Goal: Task Accomplishment & Management: Manage account settings

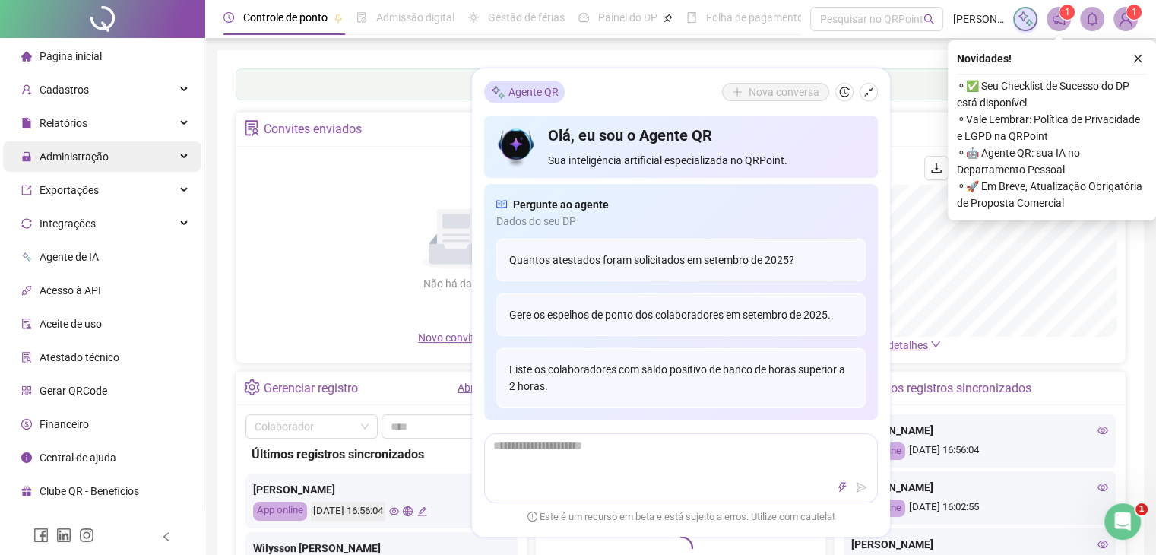
click at [128, 147] on div "Administração" at bounding box center [102, 156] width 198 height 30
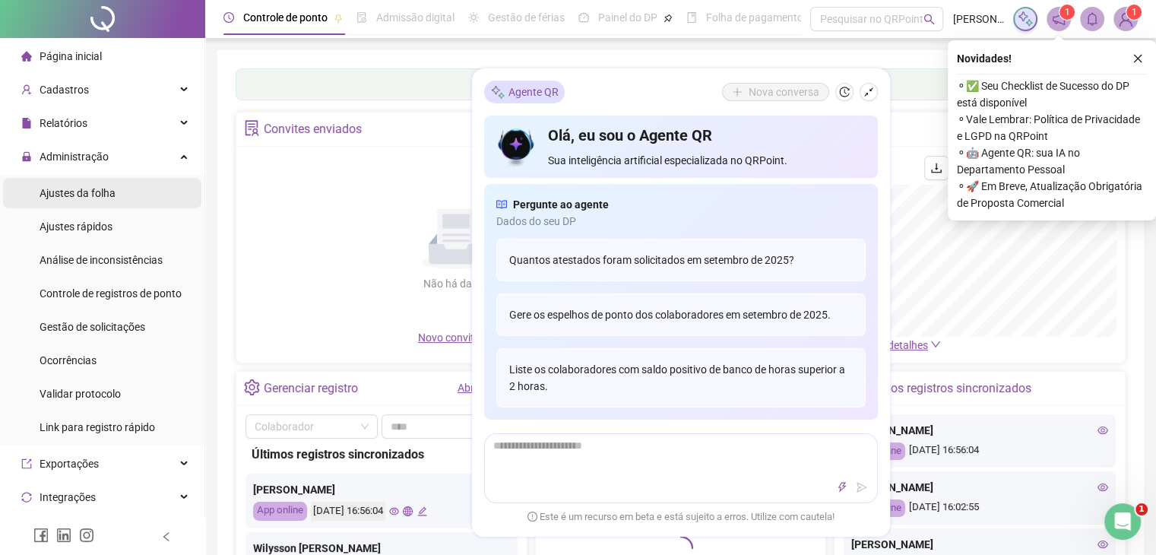
click at [139, 198] on li "Ajustes da folha" at bounding box center [102, 193] width 198 height 30
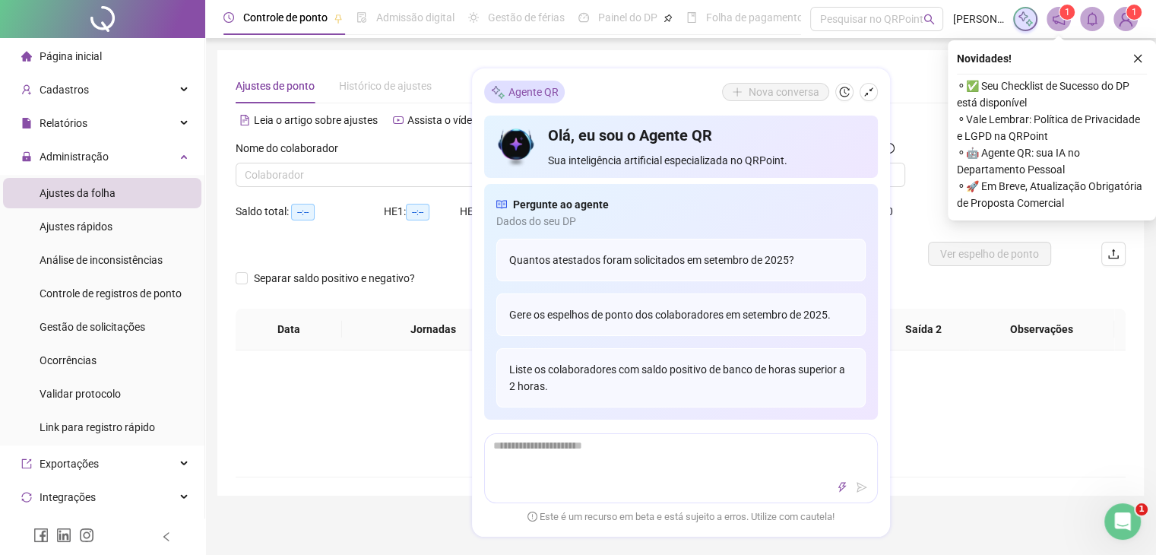
type input "**********"
drag, startPoint x: 1137, startPoint y: 58, endPoint x: 779, endPoint y: 70, distance: 358.8
click at [1137, 58] on icon "close" at bounding box center [1138, 59] width 8 height 8
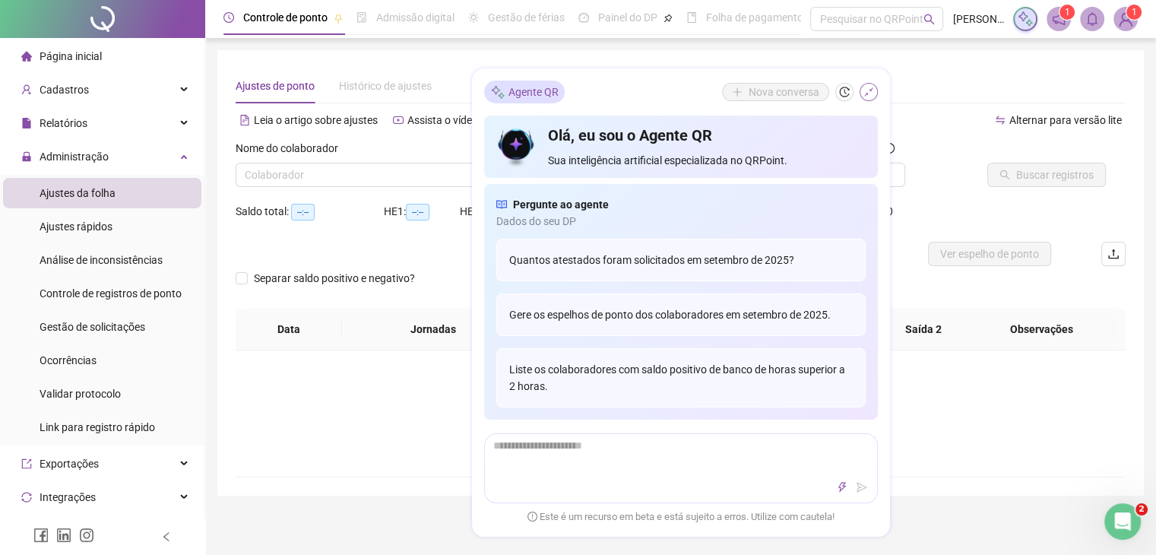
click at [868, 90] on icon "shrink" at bounding box center [868, 92] width 11 height 11
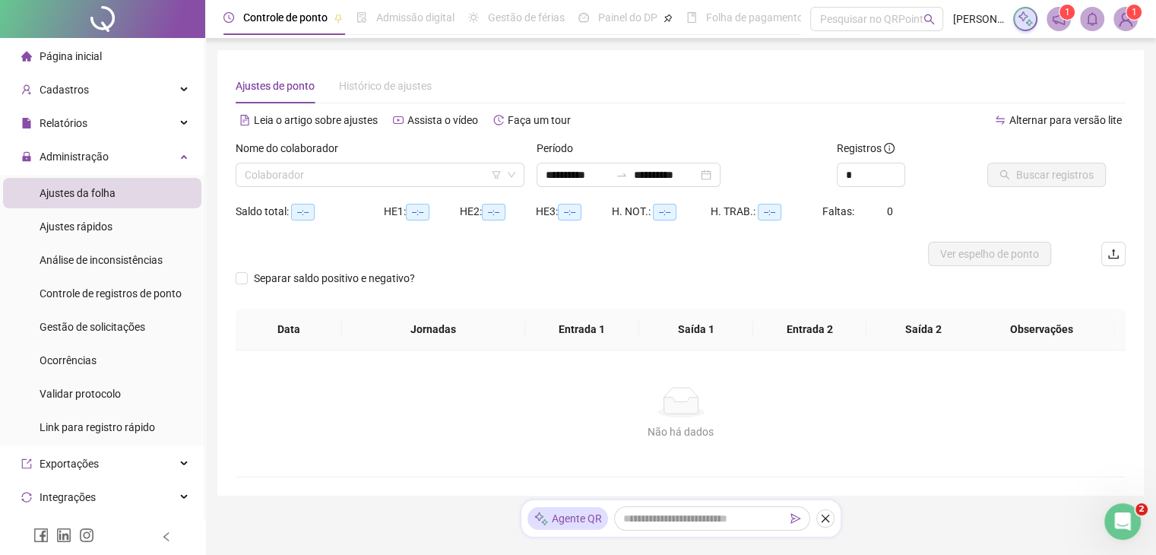
click at [95, 187] on span "Ajustes da folha" at bounding box center [78, 193] width 76 height 12
click at [110, 197] on span "Ajustes da folha" at bounding box center [78, 193] width 76 height 12
click at [125, 155] on div "Administração" at bounding box center [102, 156] width 198 height 30
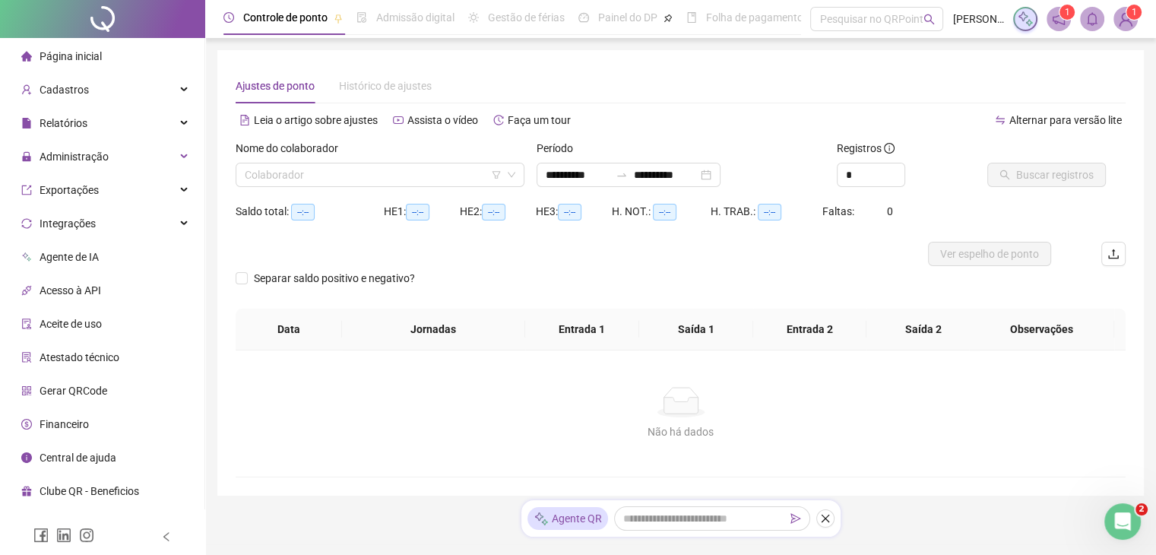
click at [124, 199] on div "Exportações" at bounding box center [102, 190] width 198 height 30
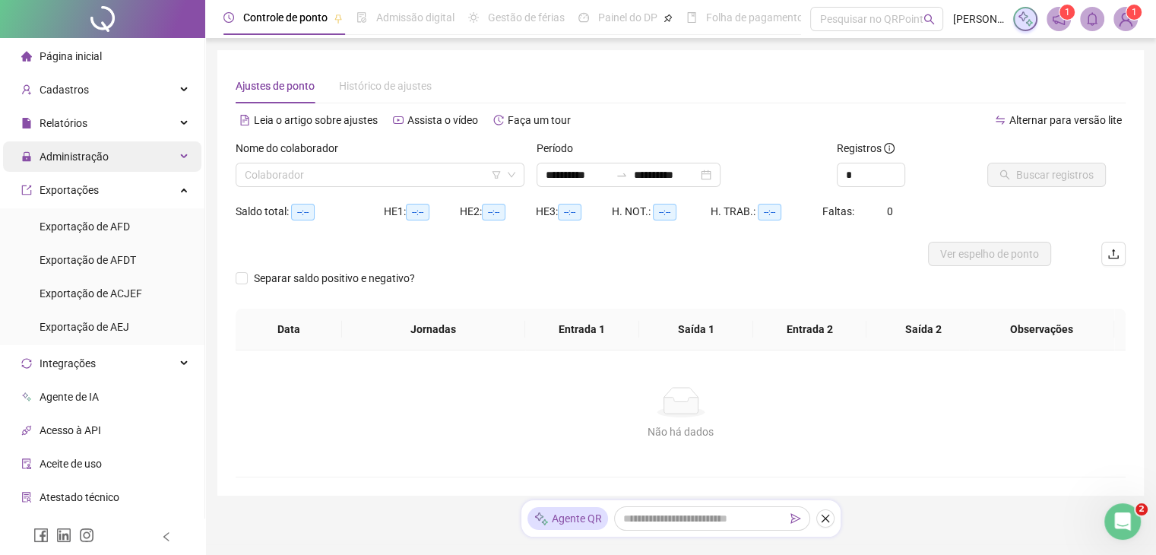
click at [147, 162] on div "Administração" at bounding box center [102, 156] width 198 height 30
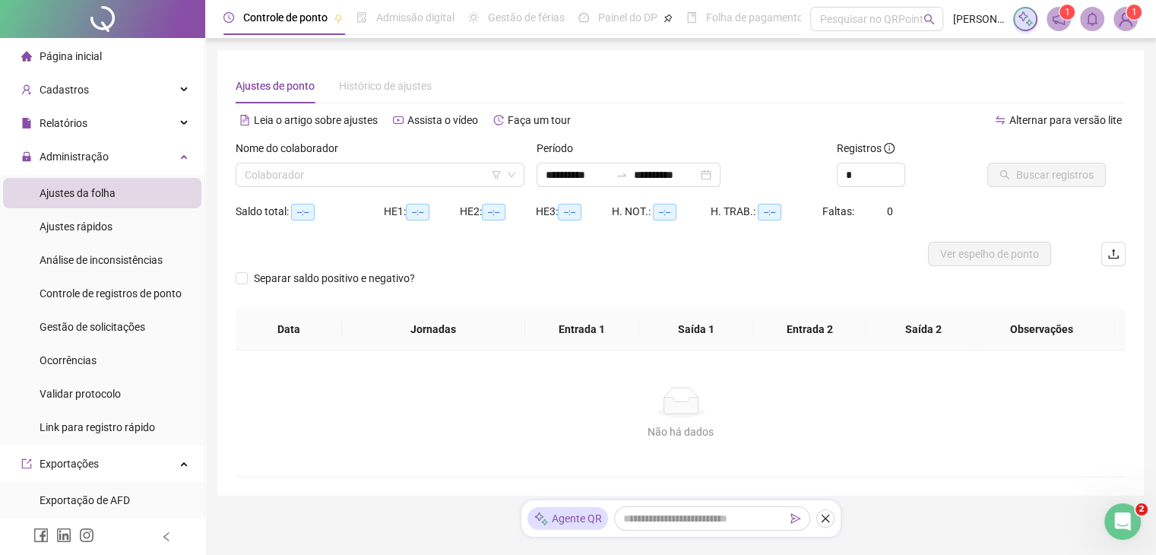
click at [143, 189] on li "Ajustes da folha" at bounding box center [102, 193] width 198 height 30
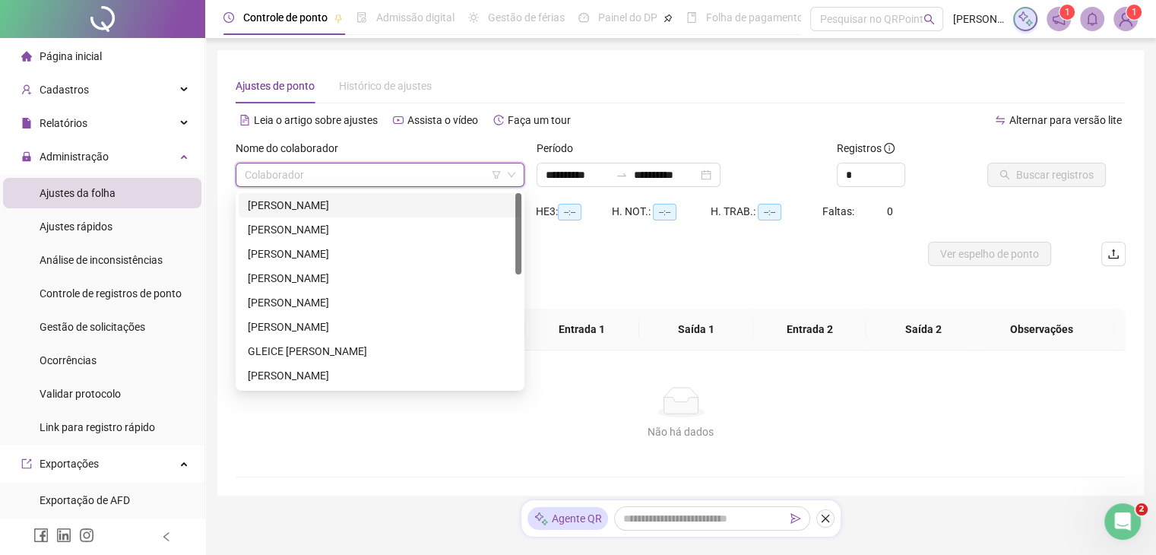
click at [396, 174] on input "search" at bounding box center [373, 174] width 257 height 23
type input "**"
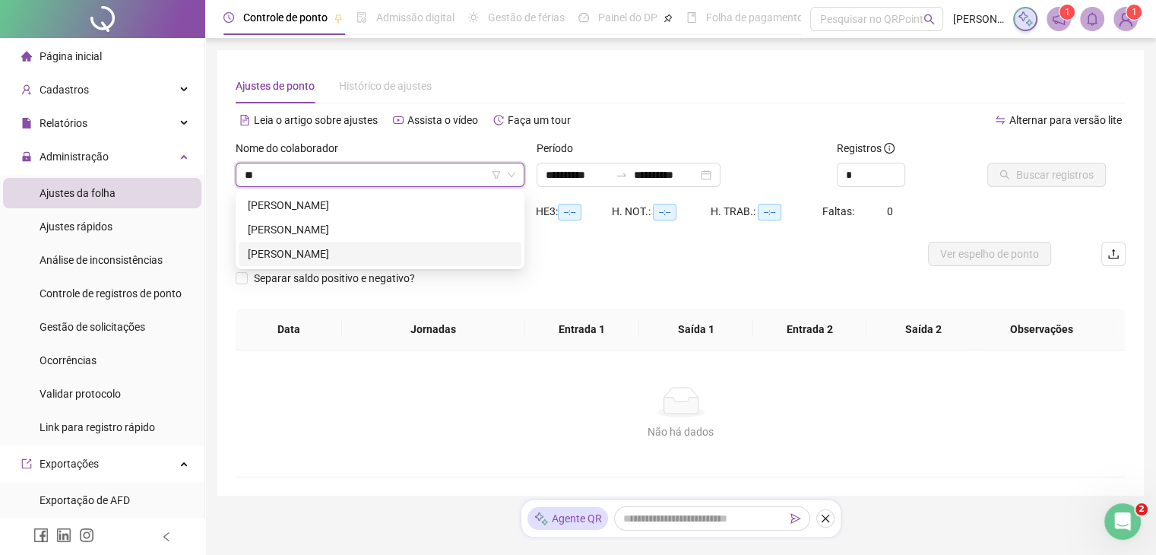
click at [397, 248] on div "[PERSON_NAME]" at bounding box center [380, 253] width 264 height 17
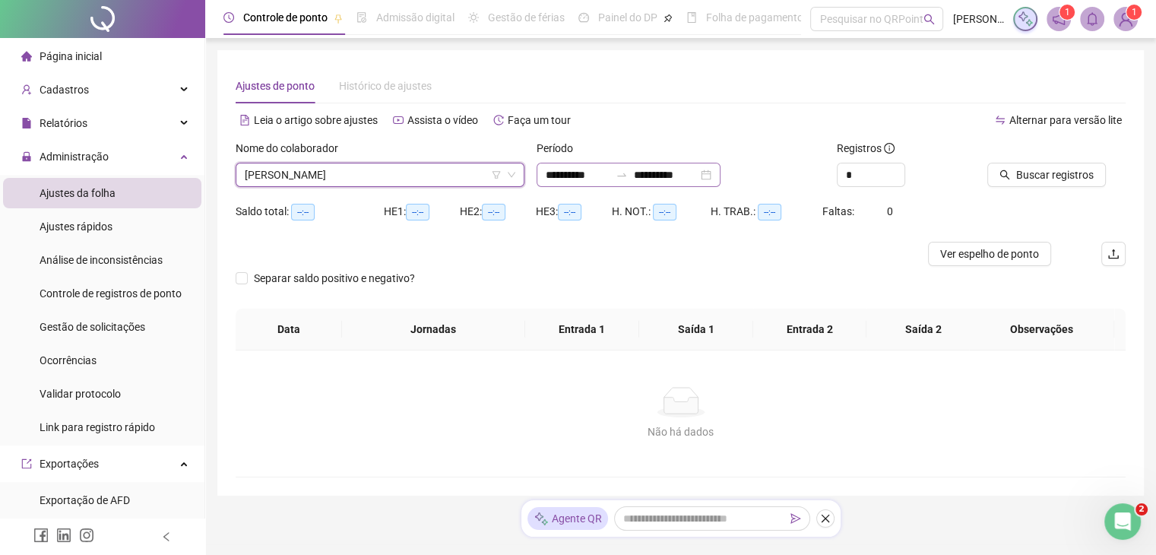
click at [675, 183] on div "**********" at bounding box center [628, 175] width 184 height 24
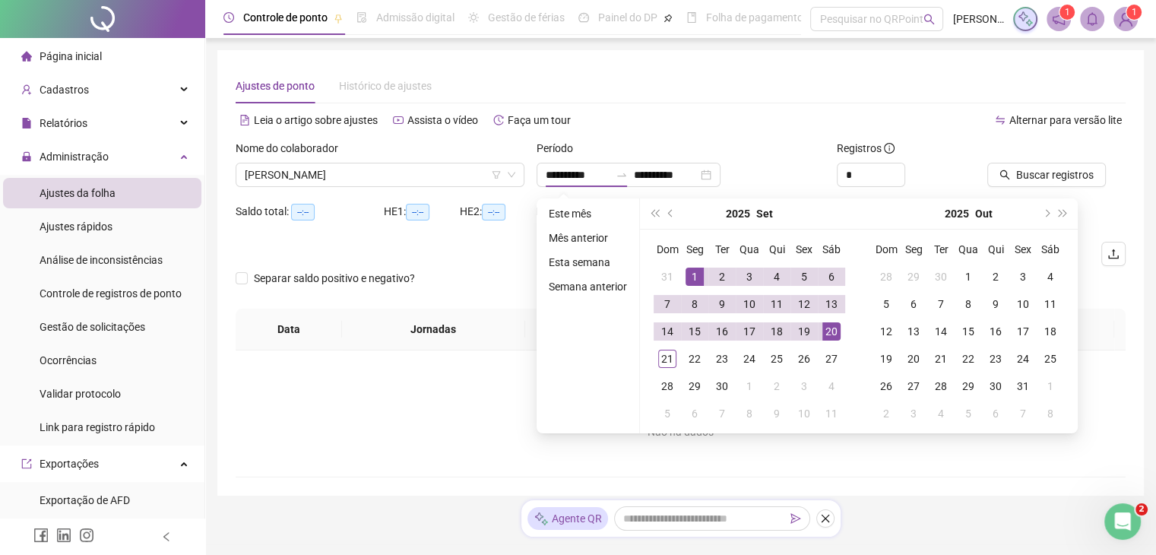
click at [572, 223] on ul "Este mês Mês anterior Esta semana Semana anterior" at bounding box center [587, 315] width 103 height 235
type input "**********"
click at [609, 207] on li "Este mês" at bounding box center [587, 213] width 90 height 18
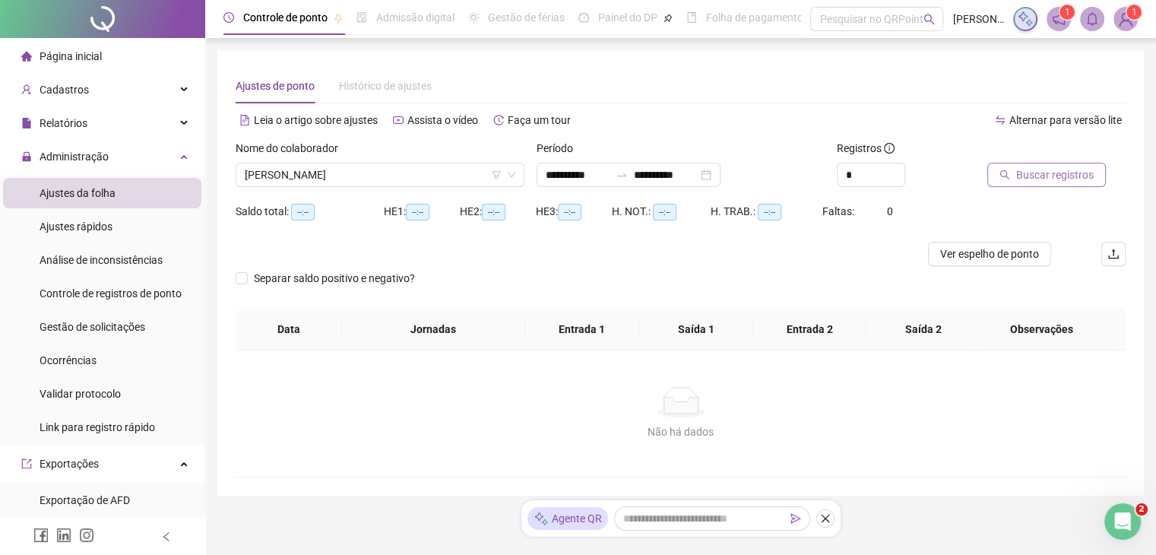
click at [1049, 167] on span "Buscar registros" at bounding box center [1054, 174] width 77 height 17
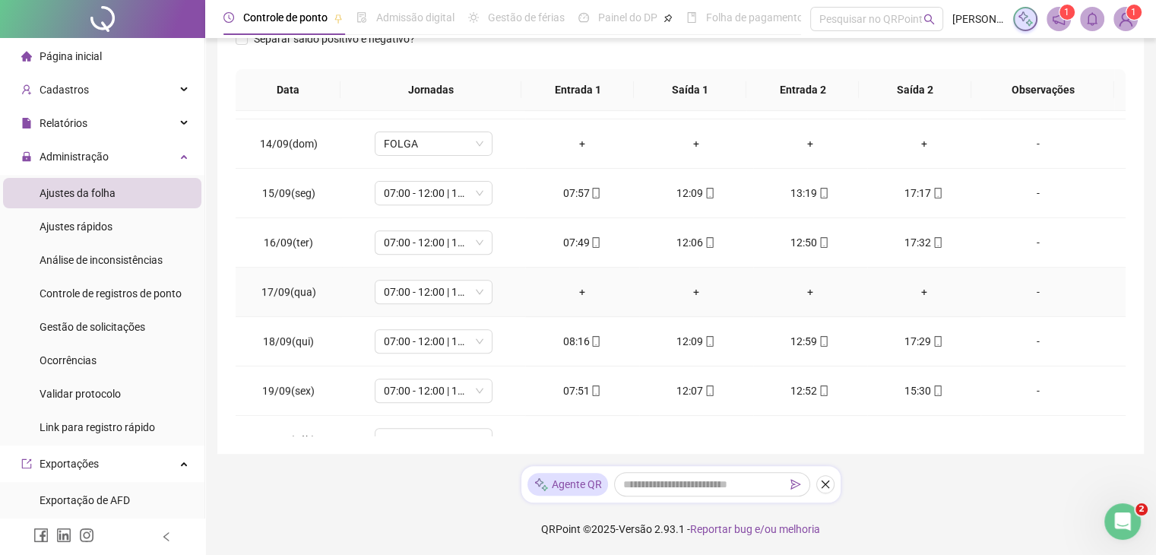
scroll to position [558, 0]
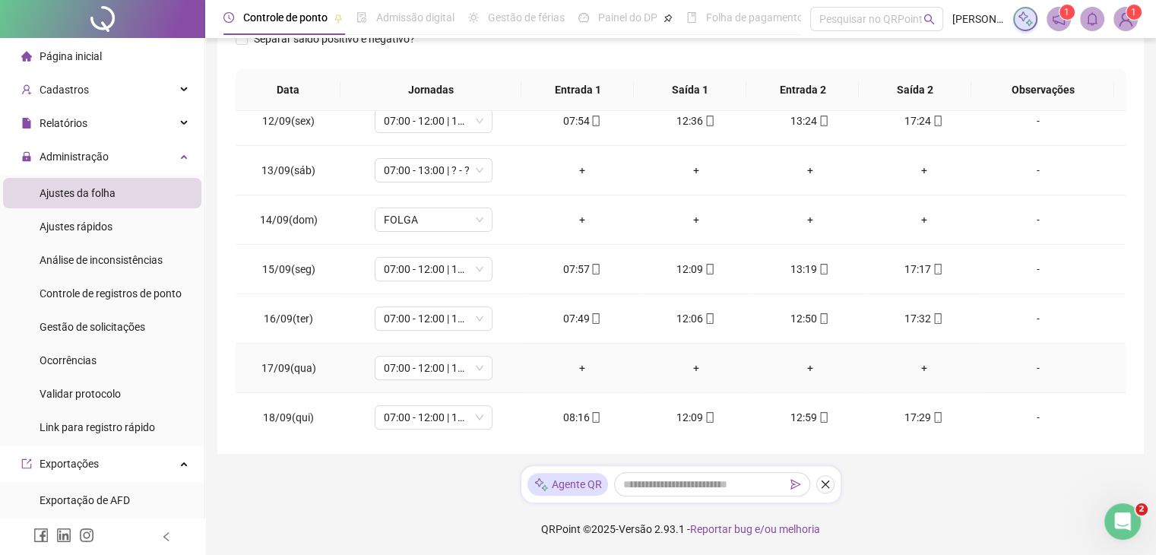
click at [1070, 359] on div "-" at bounding box center [1037, 367] width 90 height 17
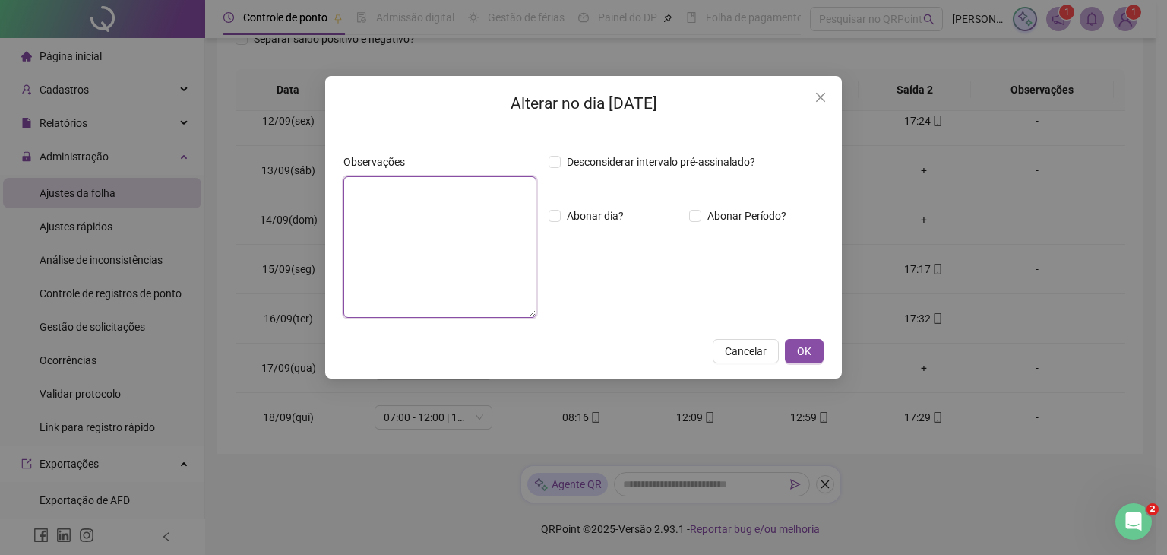
click at [477, 229] on textarea at bounding box center [439, 246] width 193 height 141
type textarea "*****"
click at [802, 350] on span "OK" at bounding box center [804, 351] width 14 height 17
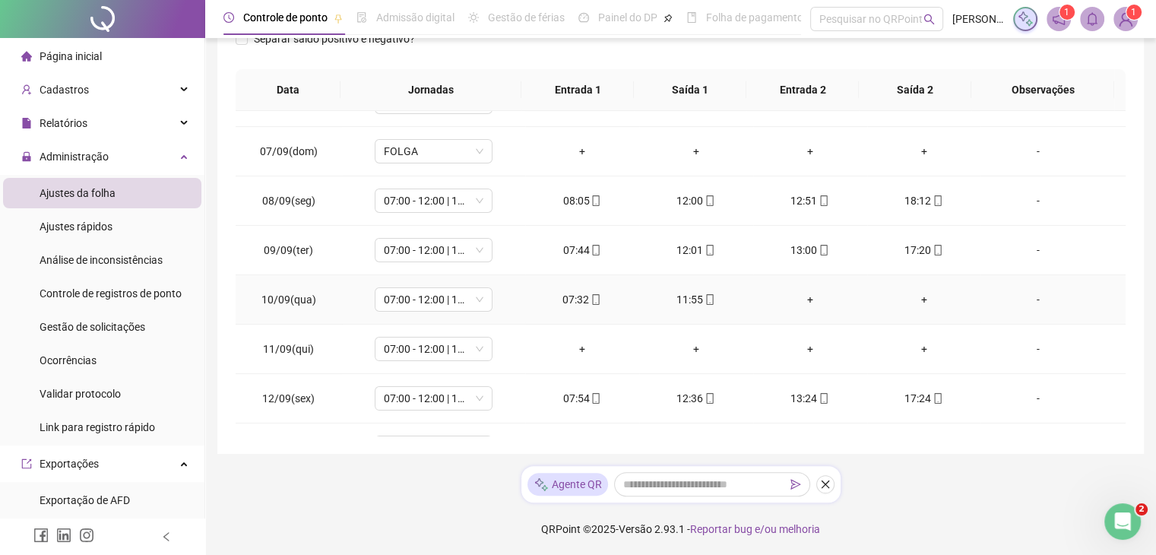
scroll to position [254, 0]
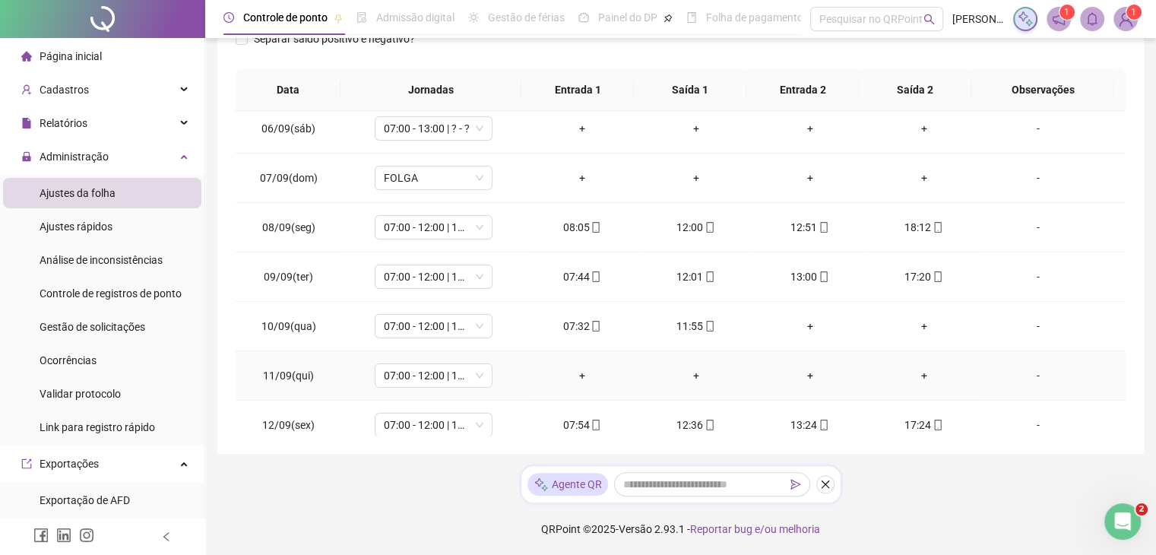
click at [1079, 375] on span "-" at bounding box center [1052, 375] width 121 height 17
click at [1061, 380] on div "-" at bounding box center [1037, 375] width 90 height 17
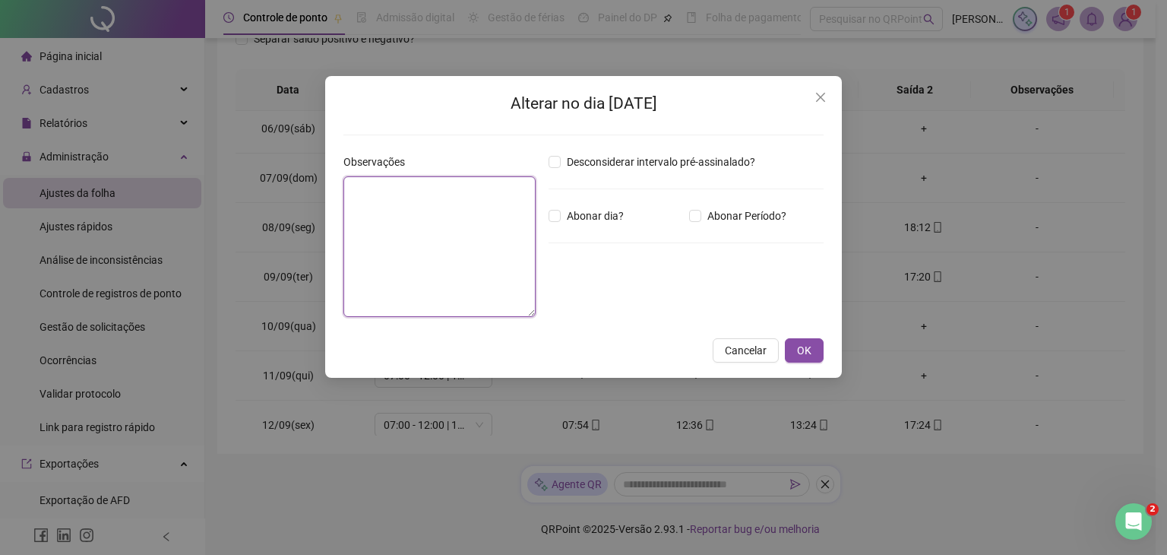
click at [482, 249] on textarea at bounding box center [439, 246] width 192 height 141
type textarea "*****"
click at [802, 356] on span "OK" at bounding box center [804, 351] width 14 height 17
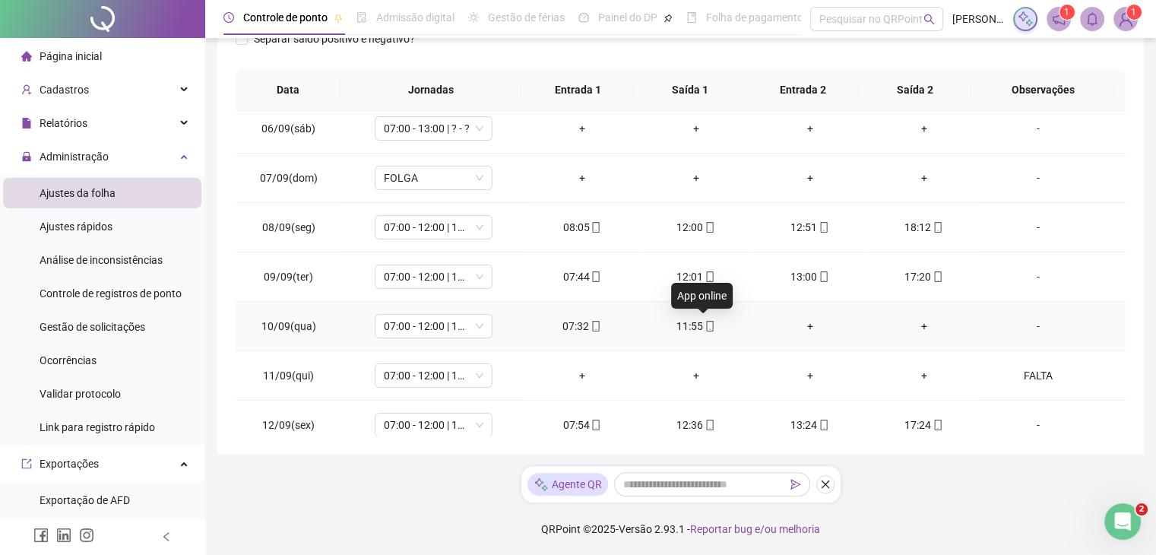
click at [707, 321] on icon "mobile" at bounding box center [709, 326] width 11 height 11
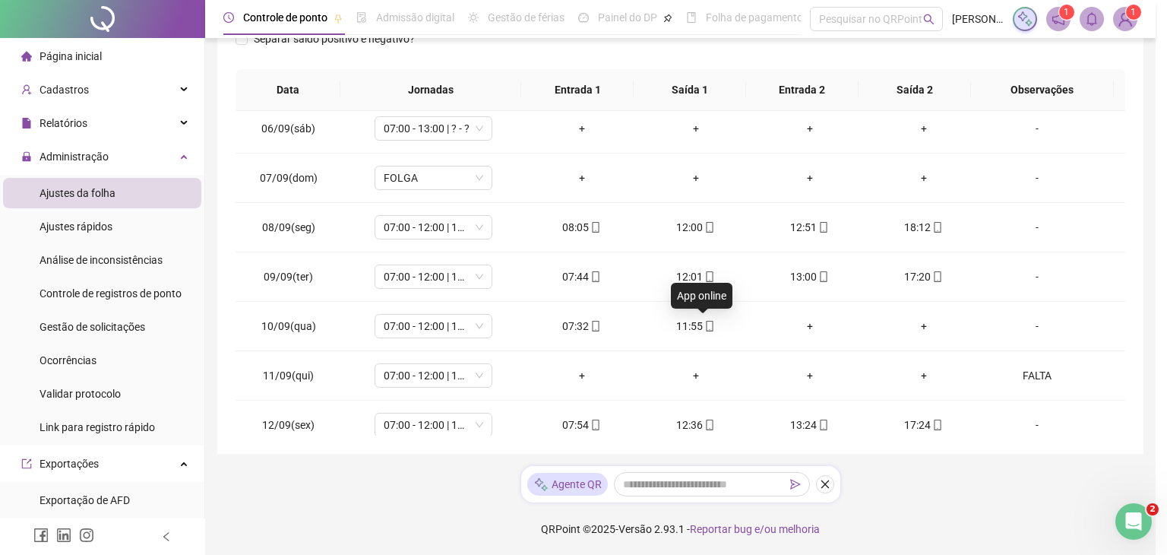
type input "**********"
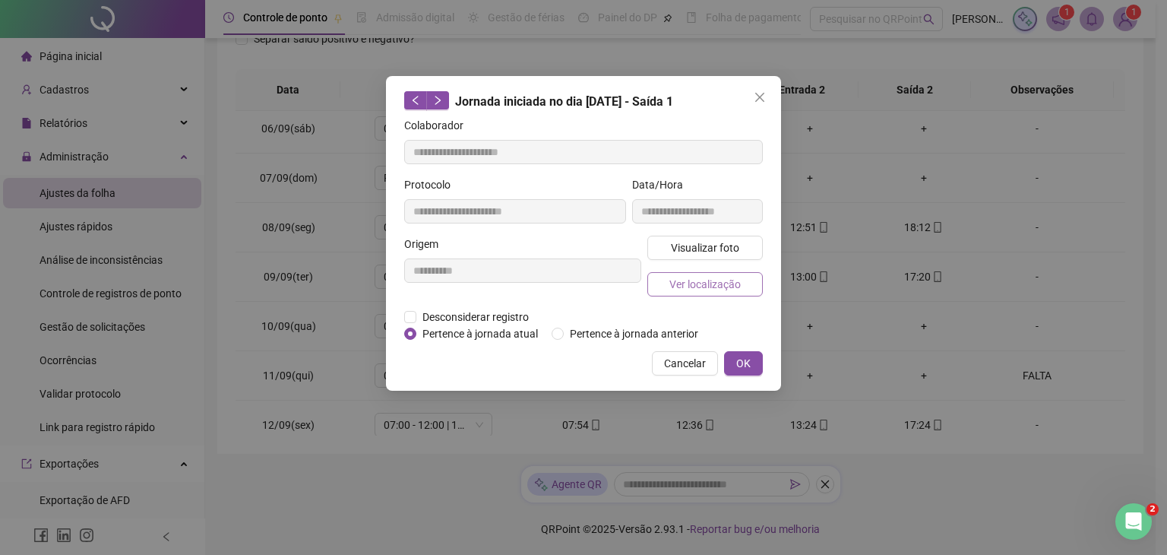
click at [735, 292] on button "Ver localização" at bounding box center [704, 284] width 115 height 24
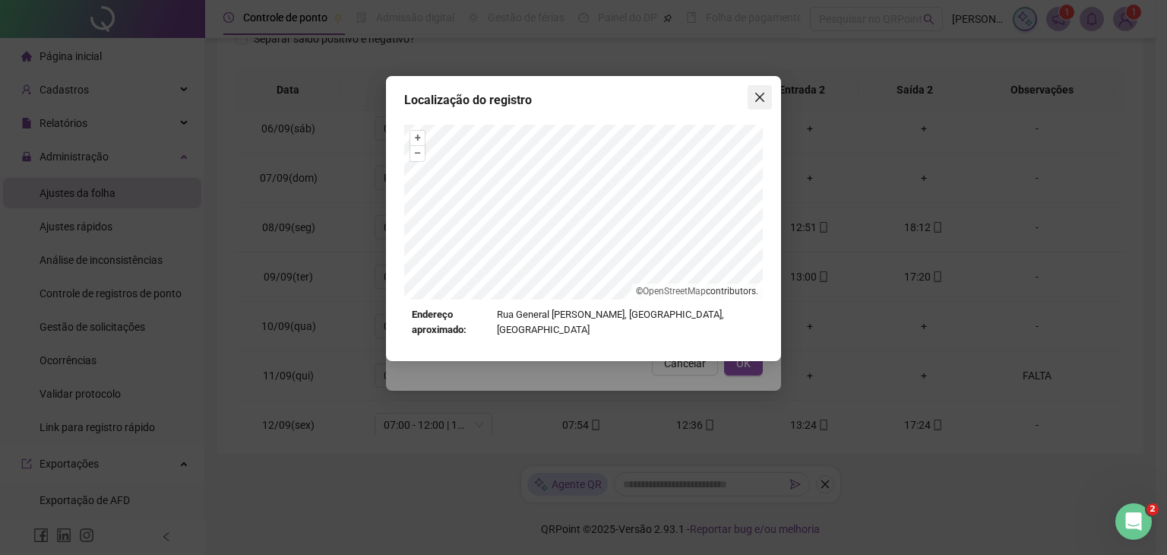
click at [756, 108] on button "Close" at bounding box center [760, 97] width 24 height 24
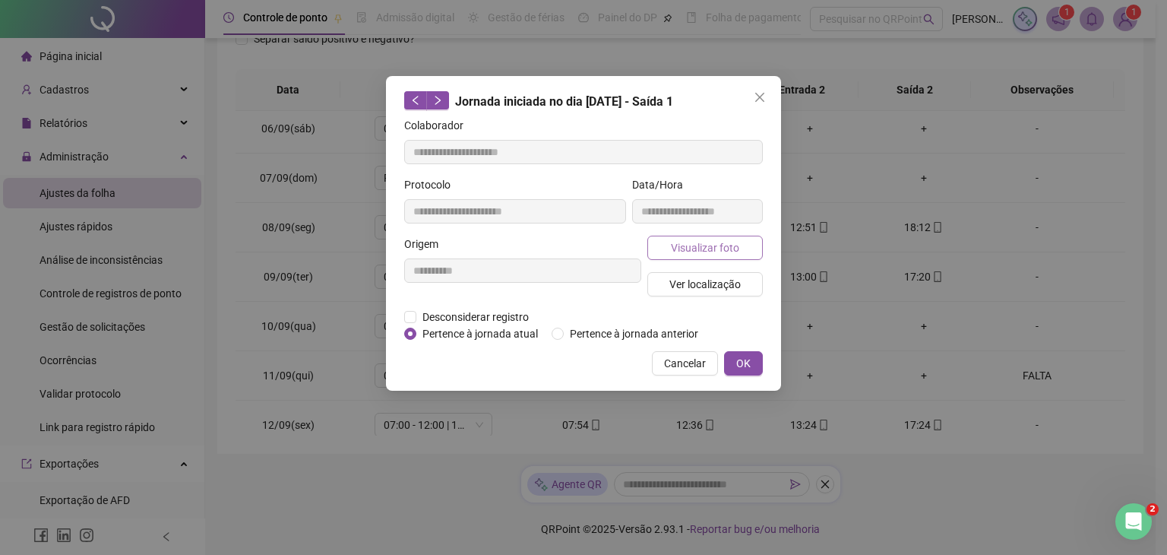
click at [693, 249] on span "Visualizar foto" at bounding box center [705, 247] width 68 height 17
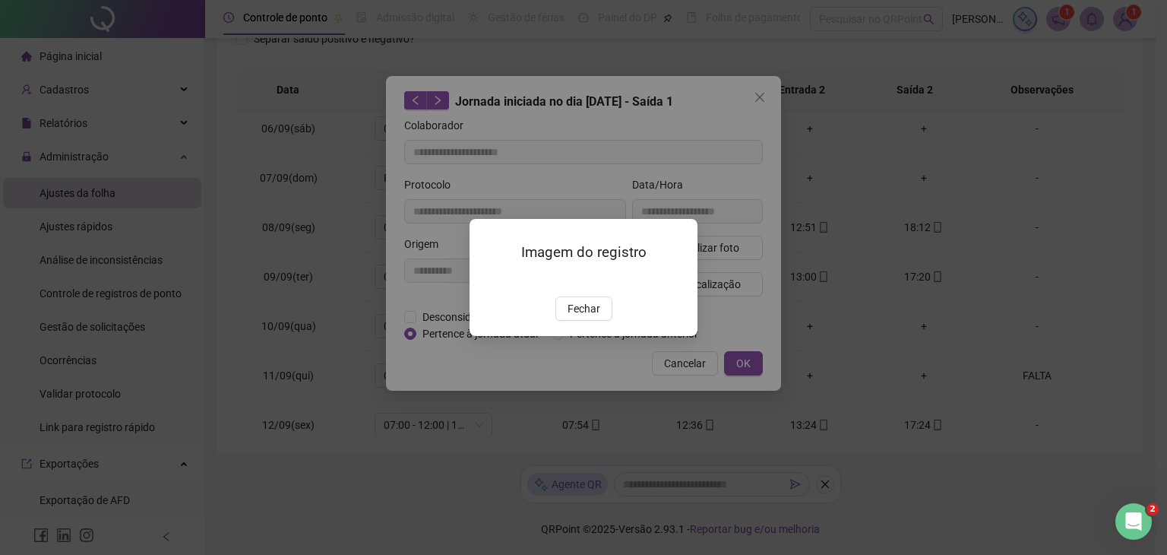
click at [592, 317] on span "Fechar" at bounding box center [584, 308] width 33 height 17
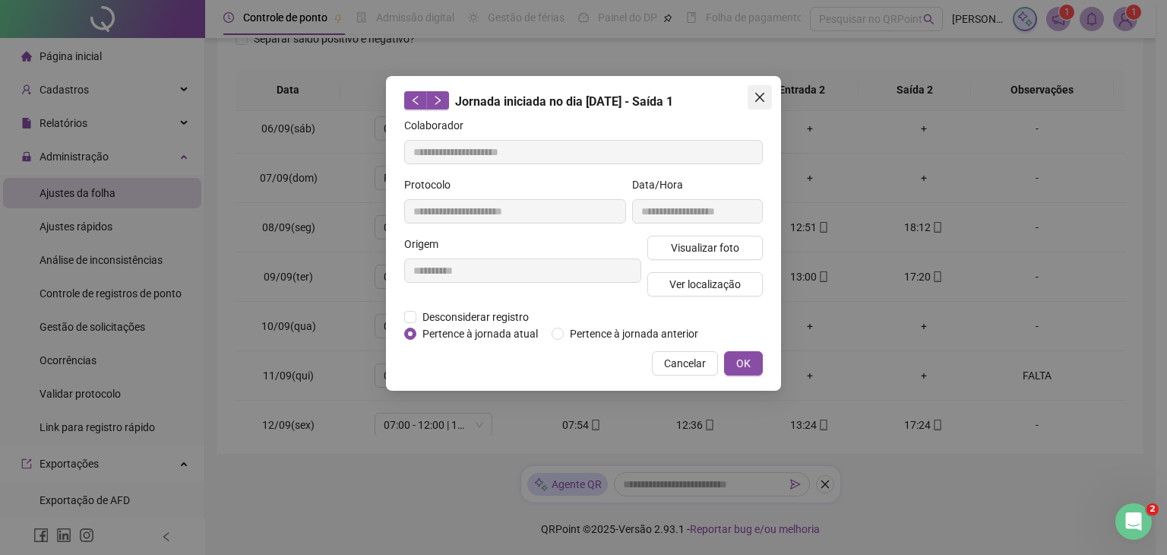
click at [763, 99] on icon "close" at bounding box center [760, 97] width 12 height 12
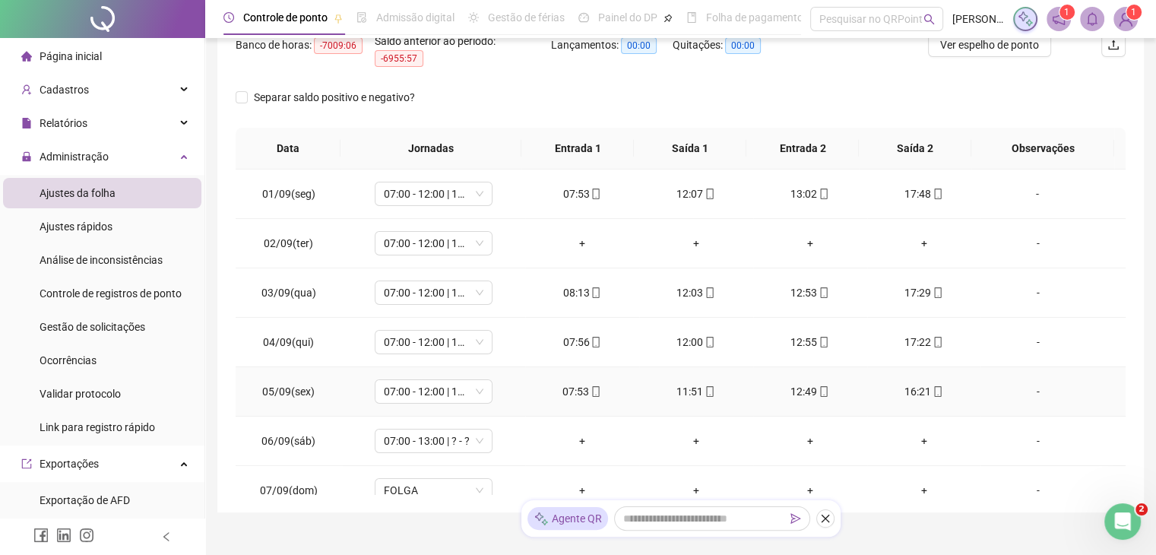
scroll to position [191, 0]
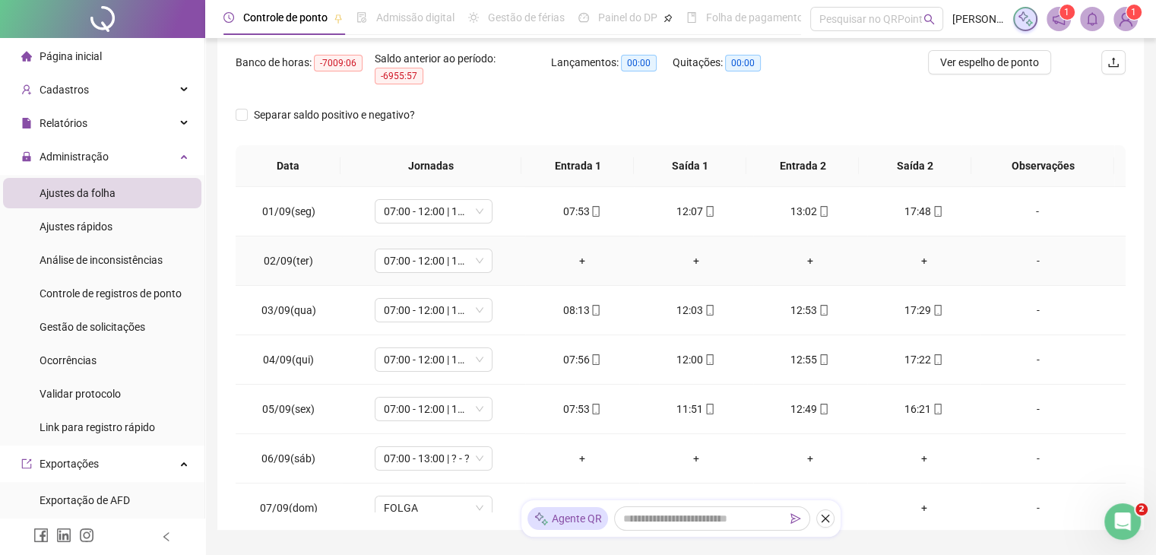
drag, startPoint x: 1053, startPoint y: 248, endPoint x: 1051, endPoint y: 256, distance: 7.7
click at [1054, 254] on td "-" at bounding box center [1052, 260] width 145 height 49
click at [1045, 261] on div "-" at bounding box center [1037, 260] width 90 height 17
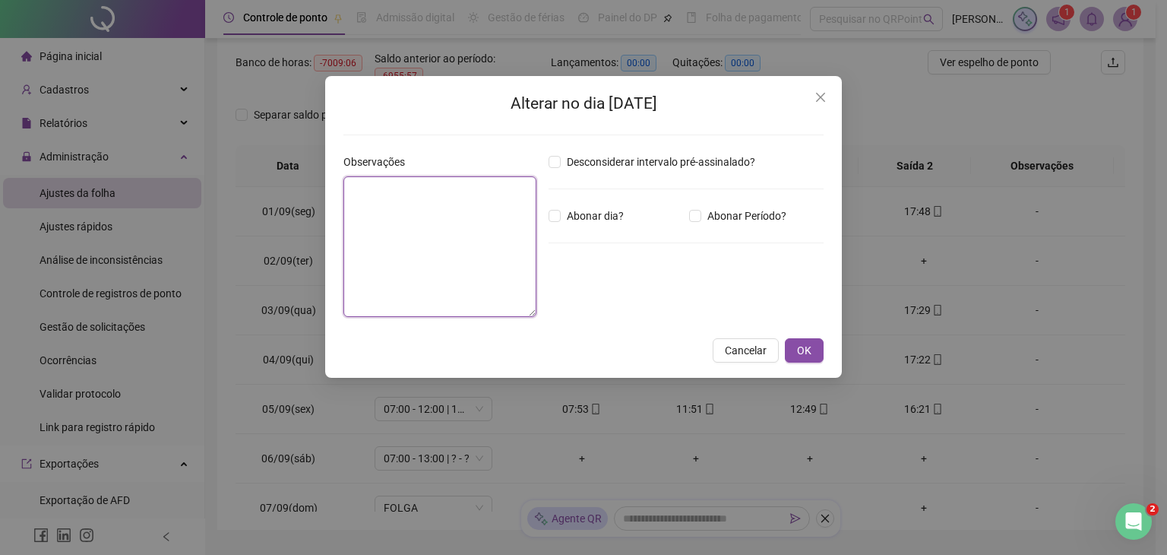
click at [362, 253] on textarea at bounding box center [439, 246] width 193 height 141
type textarea "*****"
click at [816, 351] on button "OK" at bounding box center [804, 351] width 39 height 24
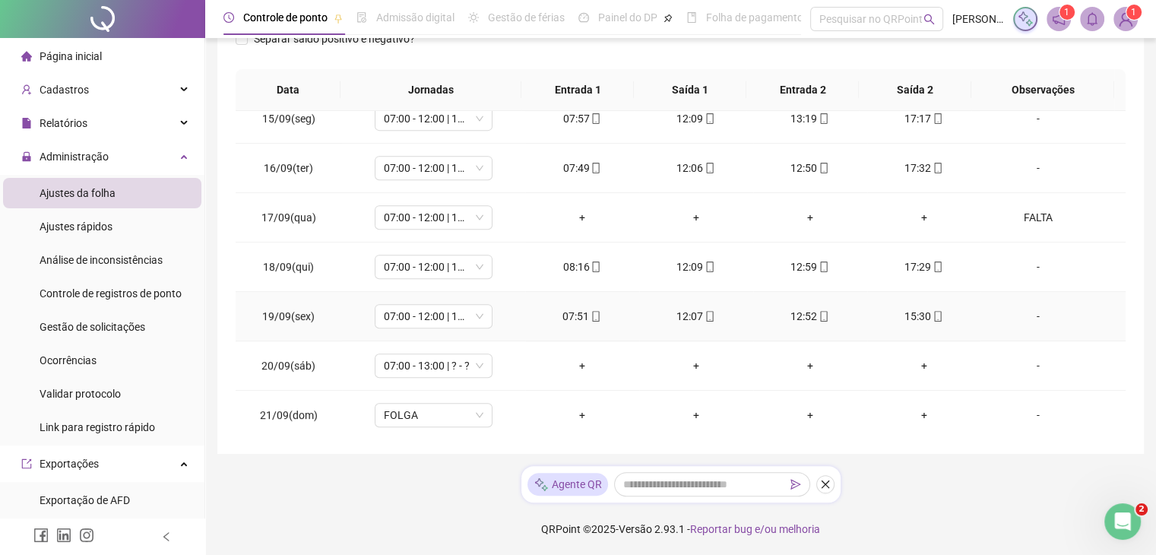
scroll to position [709, 0]
click at [1122, 52] on div "Separar saldo positivo e negativo?" at bounding box center [681, 48] width 890 height 43
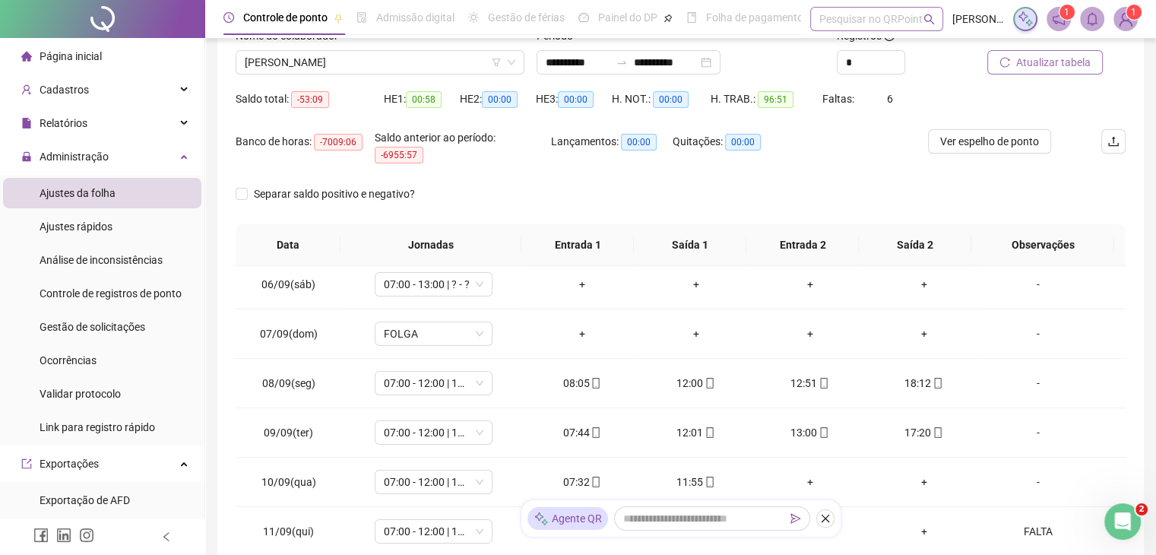
scroll to position [0, 0]
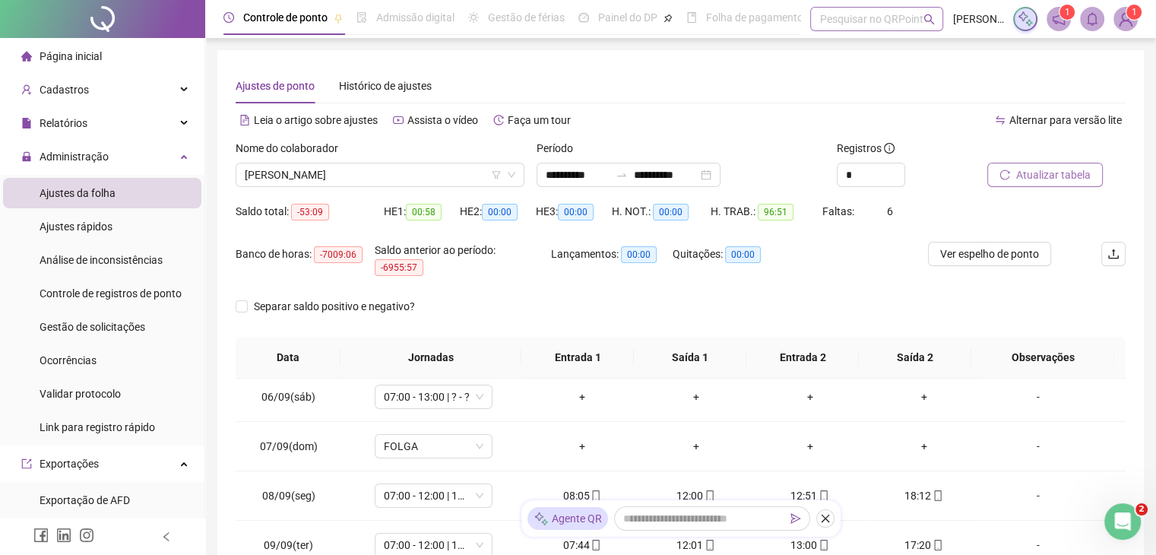
click at [893, 23] on div "Pesquisar no QRPoint" at bounding box center [876, 19] width 133 height 24
type input "*"
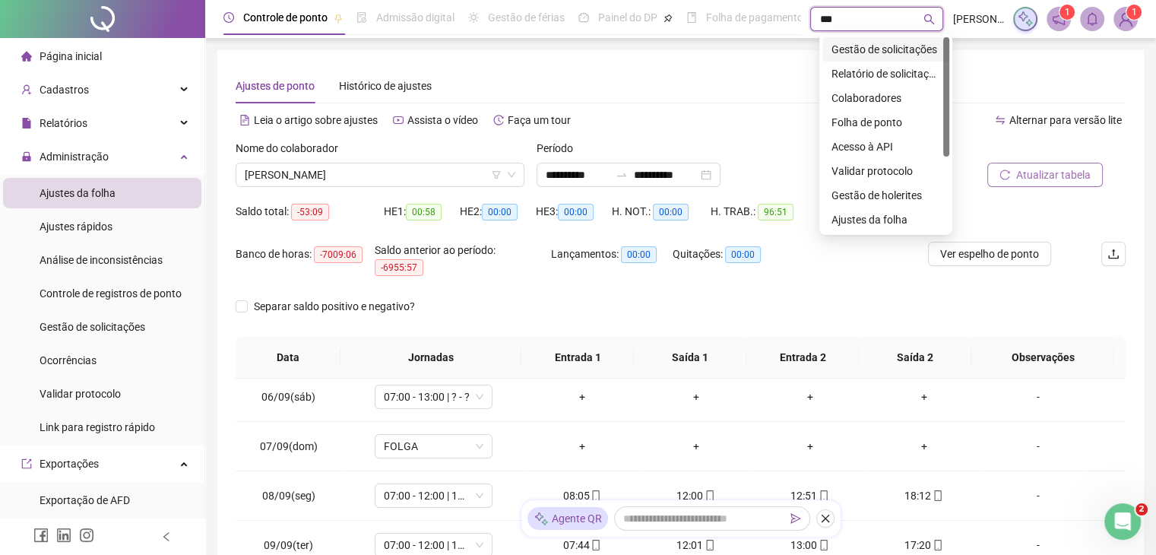
type input "****"
click at [906, 55] on div "Gestão de solicitações" at bounding box center [885, 49] width 109 height 17
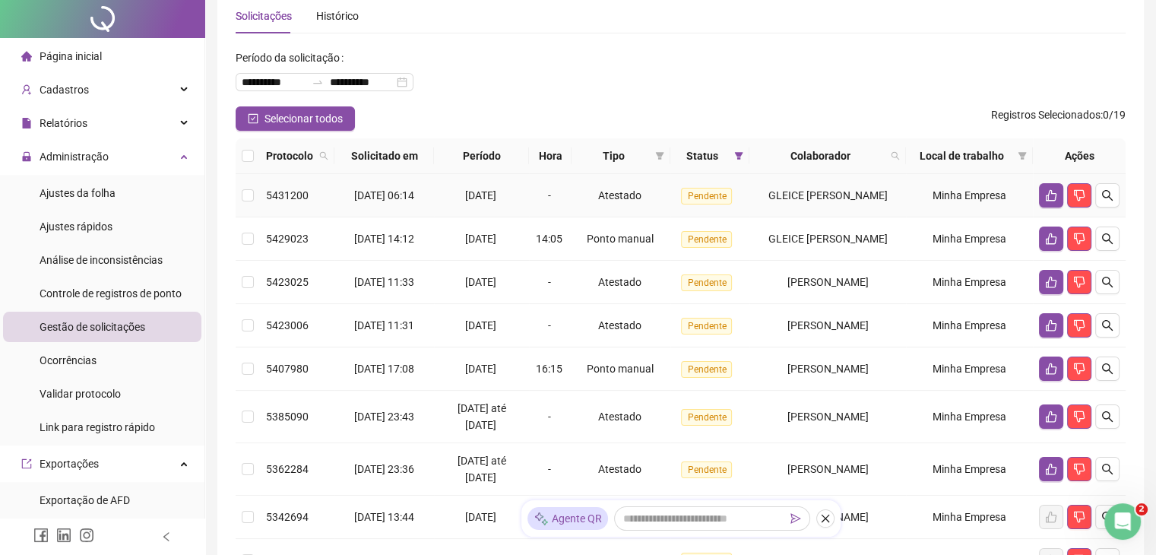
scroll to position [152, 0]
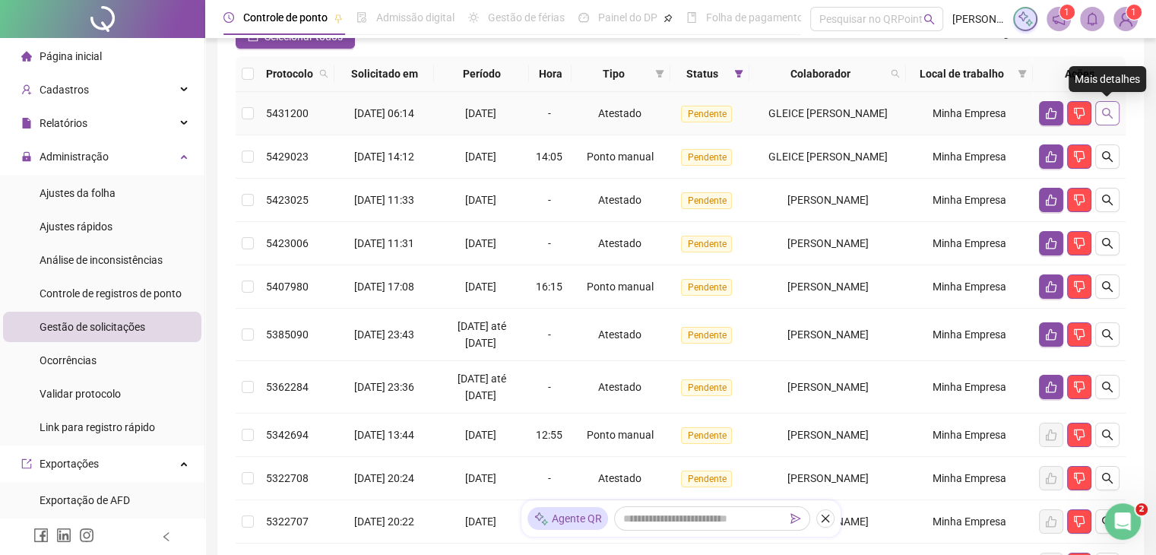
click at [1106, 115] on icon "search" at bounding box center [1107, 113] width 11 height 11
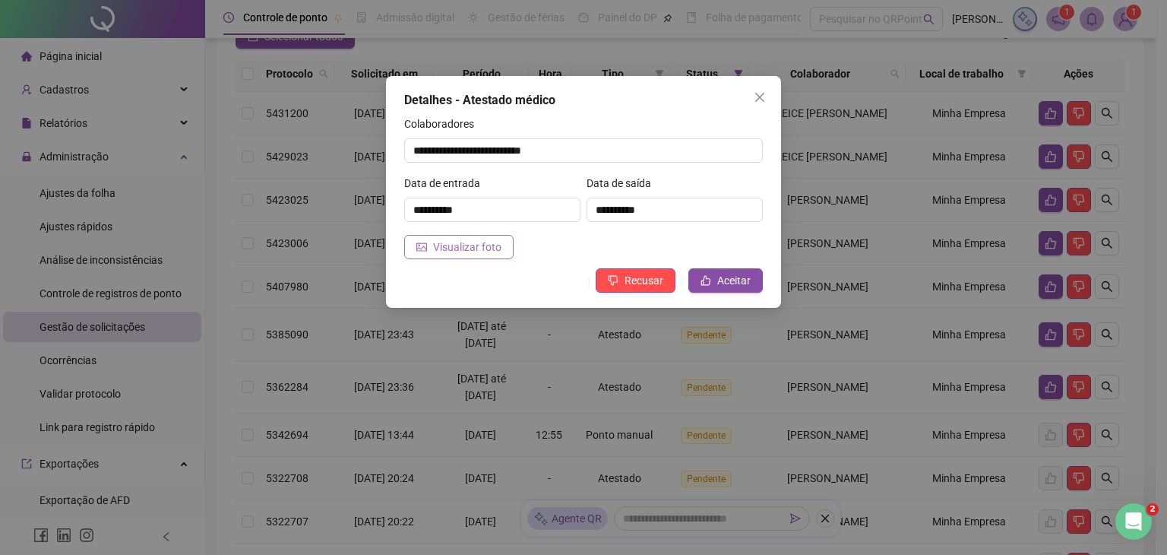
click at [487, 247] on span "Visualizar foto" at bounding box center [467, 247] width 68 height 17
click at [762, 95] on icon "close" at bounding box center [759, 97] width 9 height 9
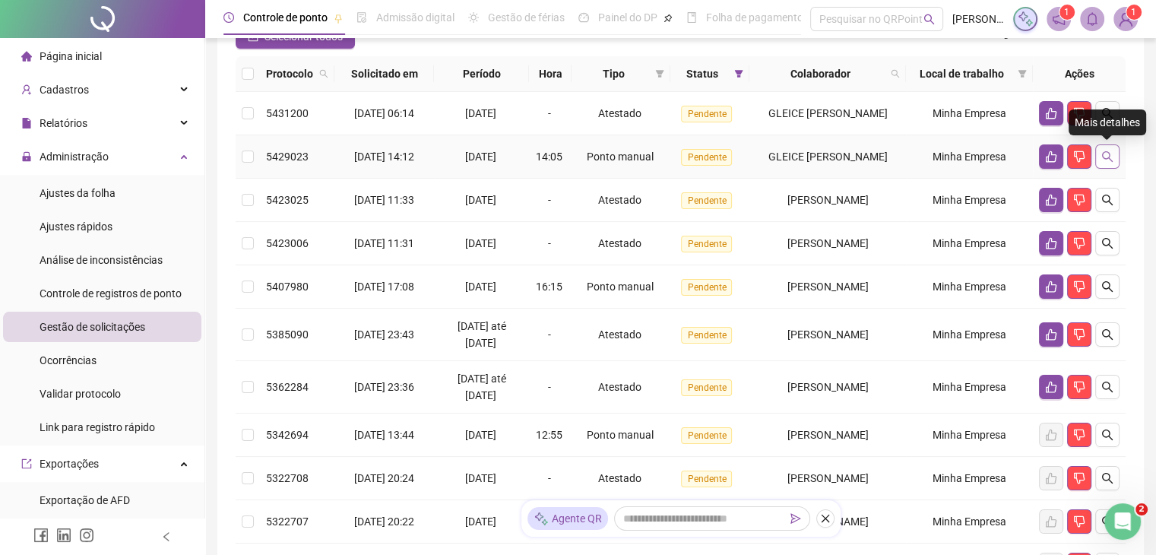
click at [1112, 157] on button "button" at bounding box center [1107, 156] width 24 height 24
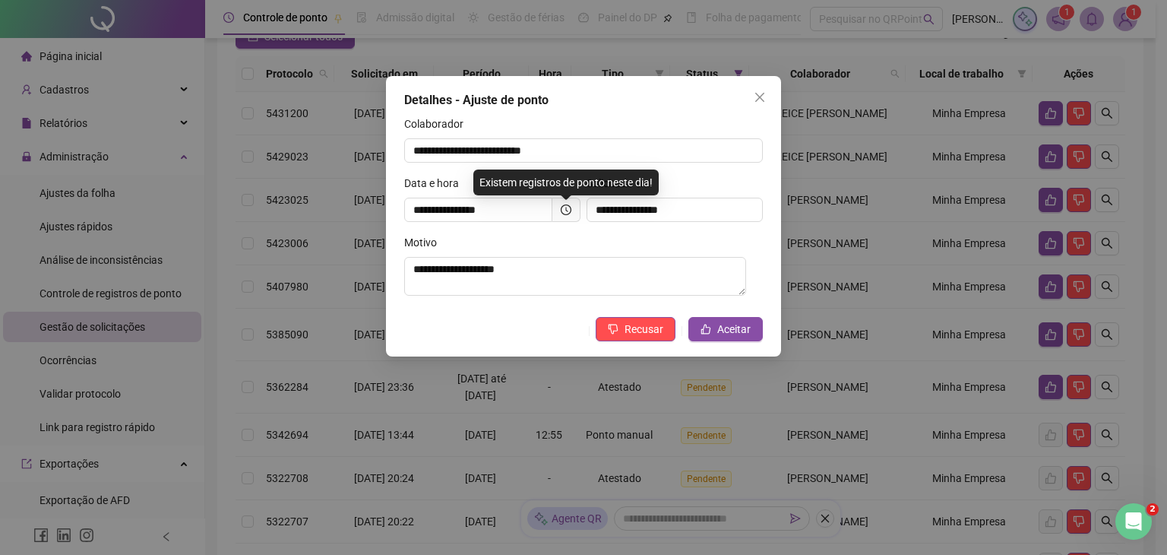
click at [762, 99] on icon "close" at bounding box center [759, 97] width 9 height 9
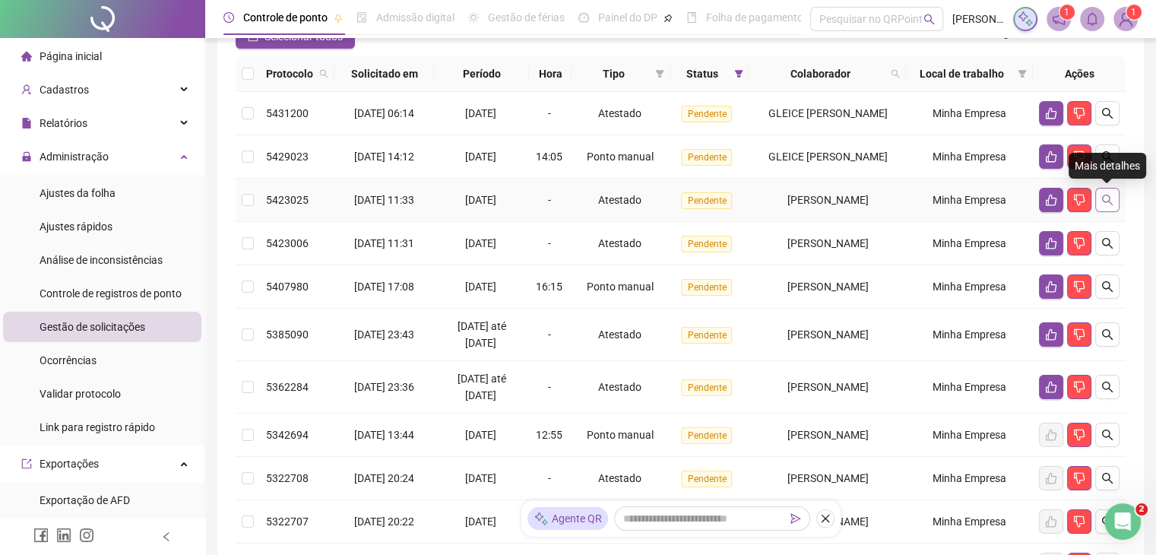
click at [1105, 204] on icon "search" at bounding box center [1107, 200] width 12 height 12
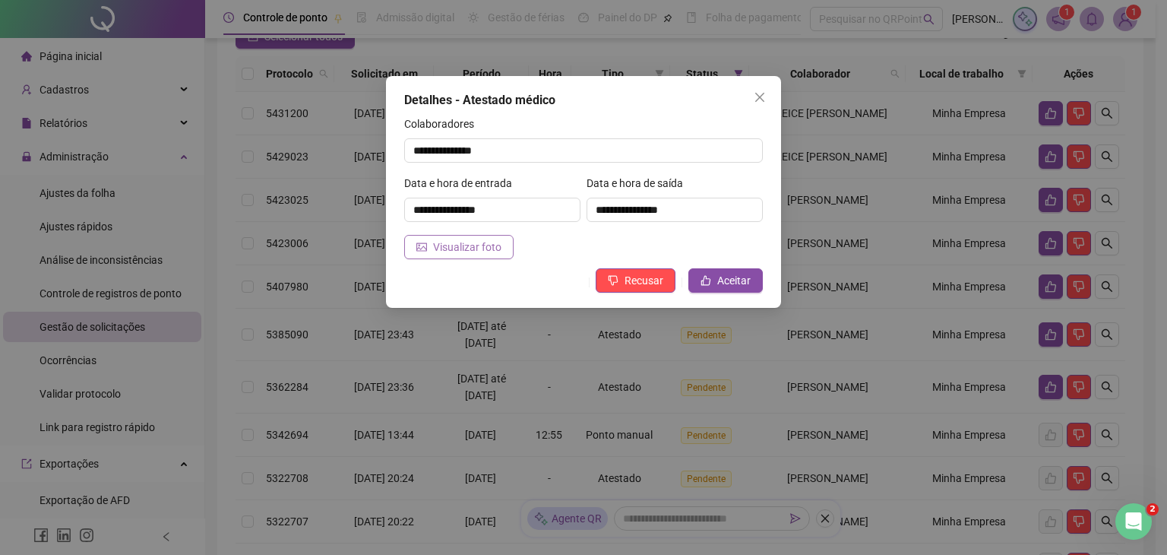
click at [476, 244] on span "Visualizar foto" at bounding box center [467, 247] width 68 height 17
click at [763, 97] on icon "close" at bounding box center [760, 97] width 12 height 12
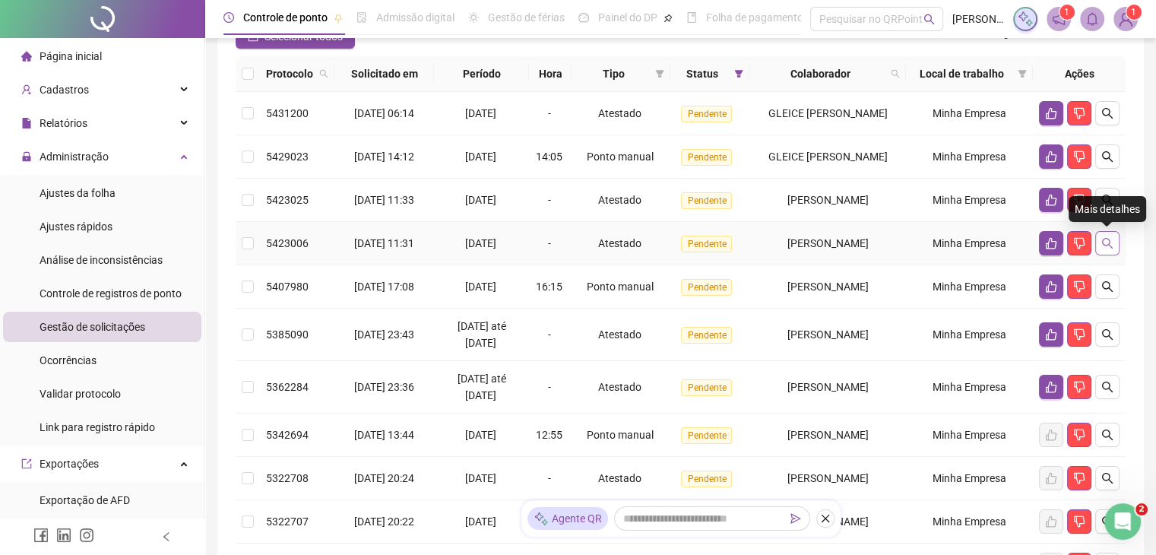
click at [1099, 244] on button "button" at bounding box center [1107, 243] width 24 height 24
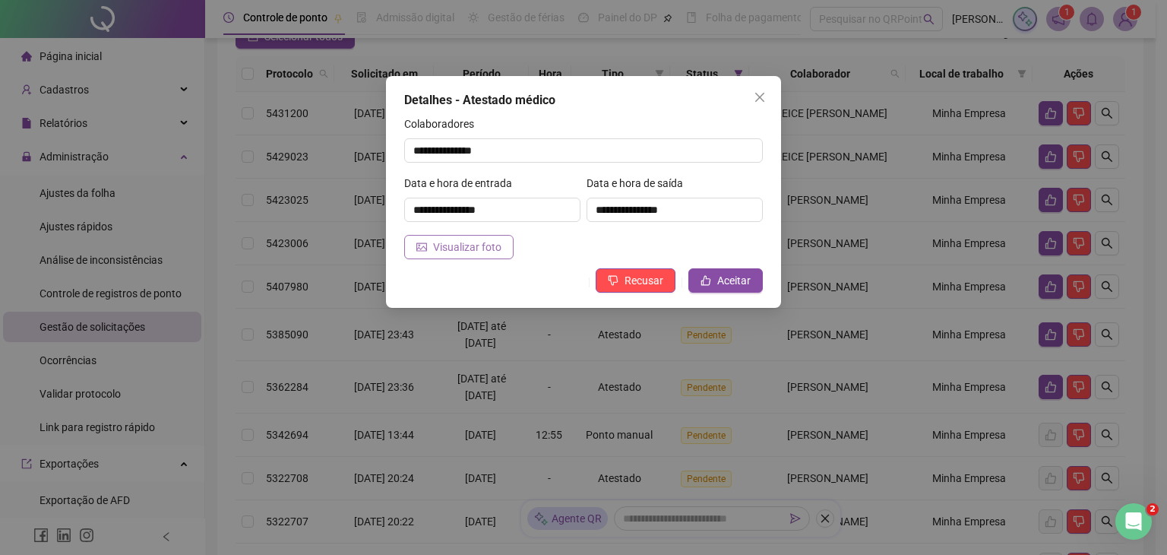
click at [485, 247] on span "Visualizar foto" at bounding box center [467, 247] width 68 height 17
click at [764, 104] on button "Close" at bounding box center [760, 97] width 24 height 24
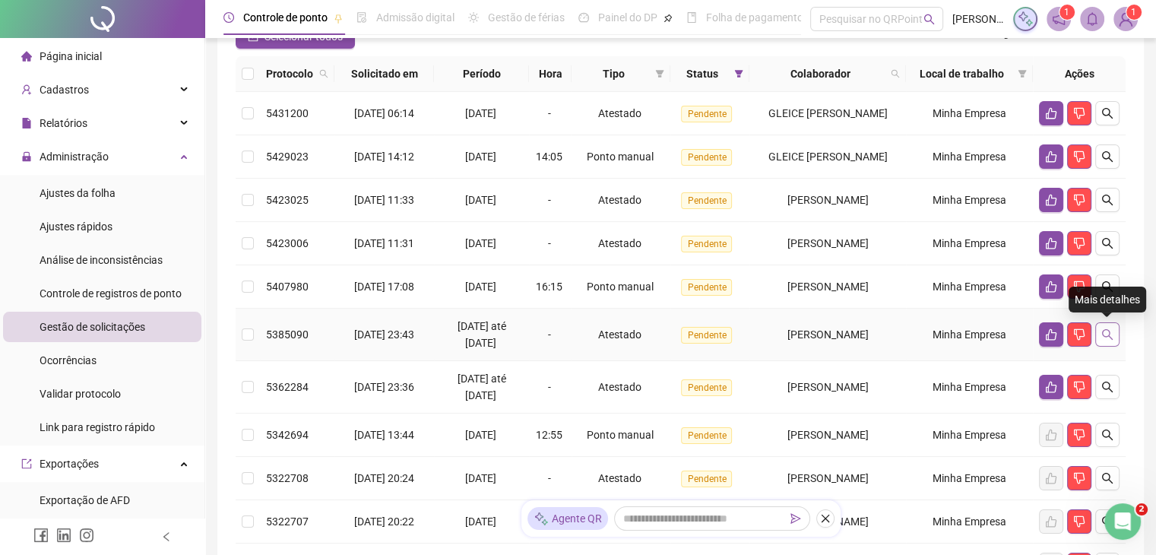
click at [1109, 337] on icon "search" at bounding box center [1107, 334] width 11 height 11
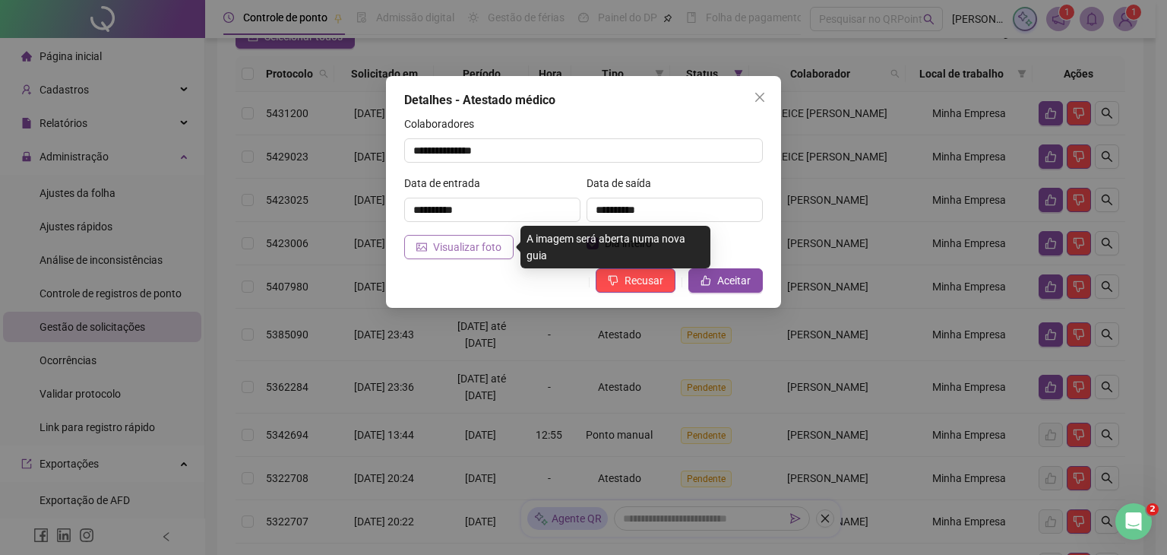
click at [484, 244] on span "Visualizar foto" at bounding box center [467, 247] width 68 height 17
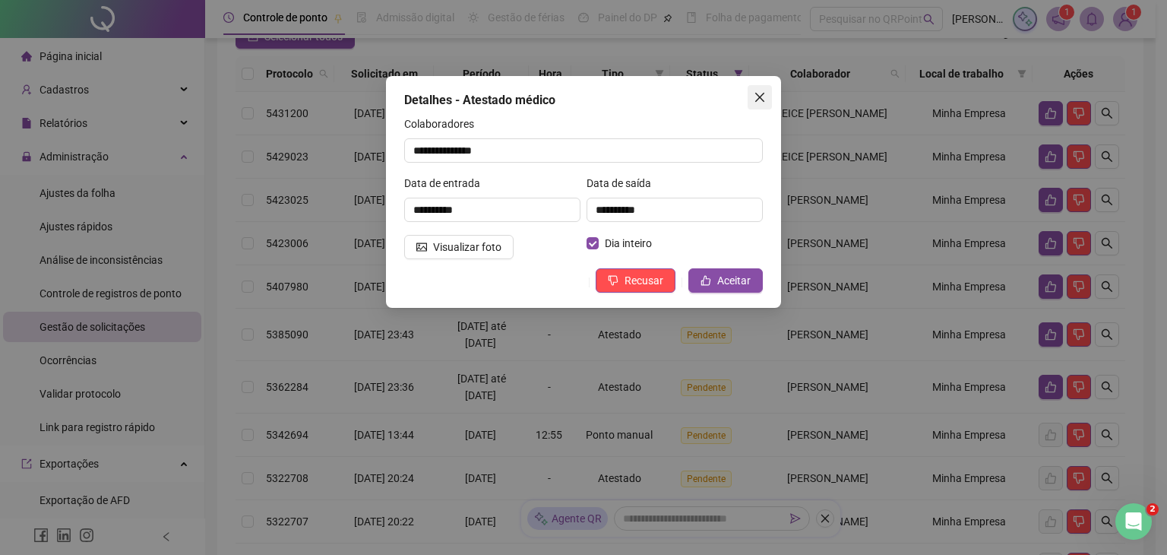
click at [760, 94] on icon "close" at bounding box center [760, 97] width 12 height 12
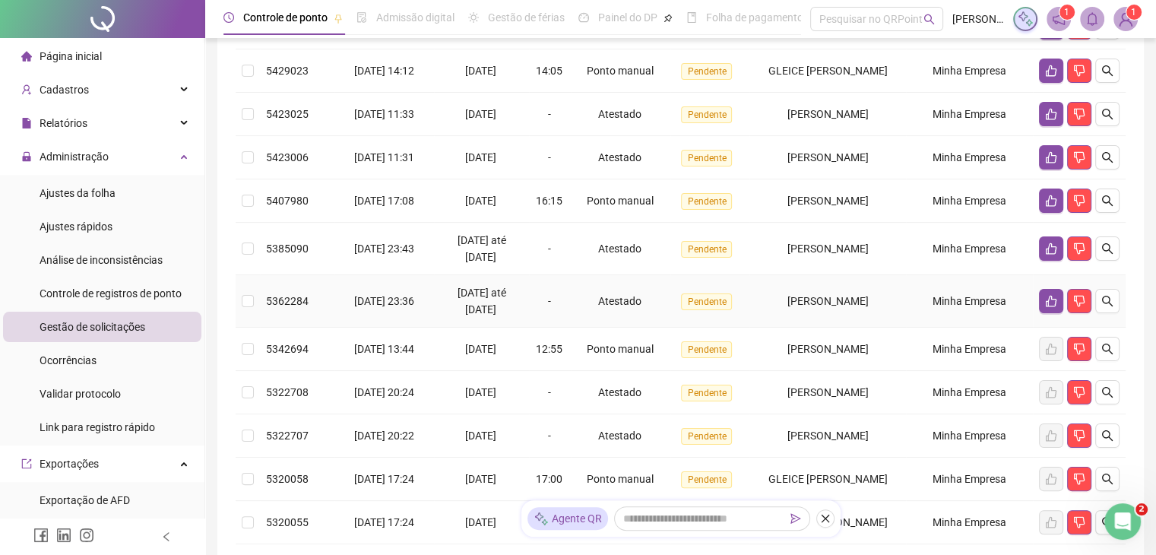
scroll to position [304, 0]
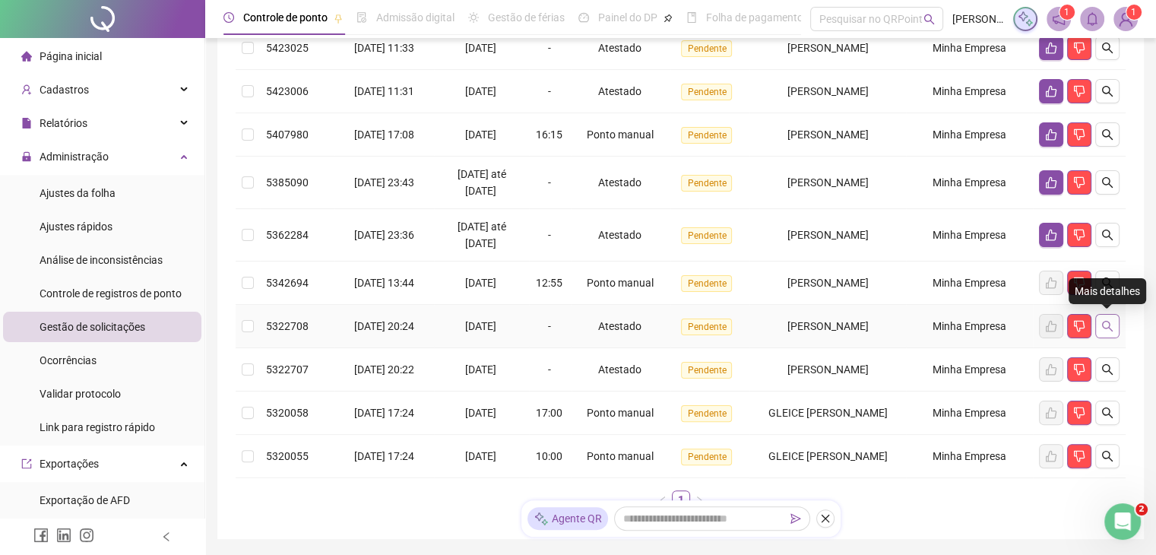
click at [1111, 325] on icon "search" at bounding box center [1107, 326] width 12 height 12
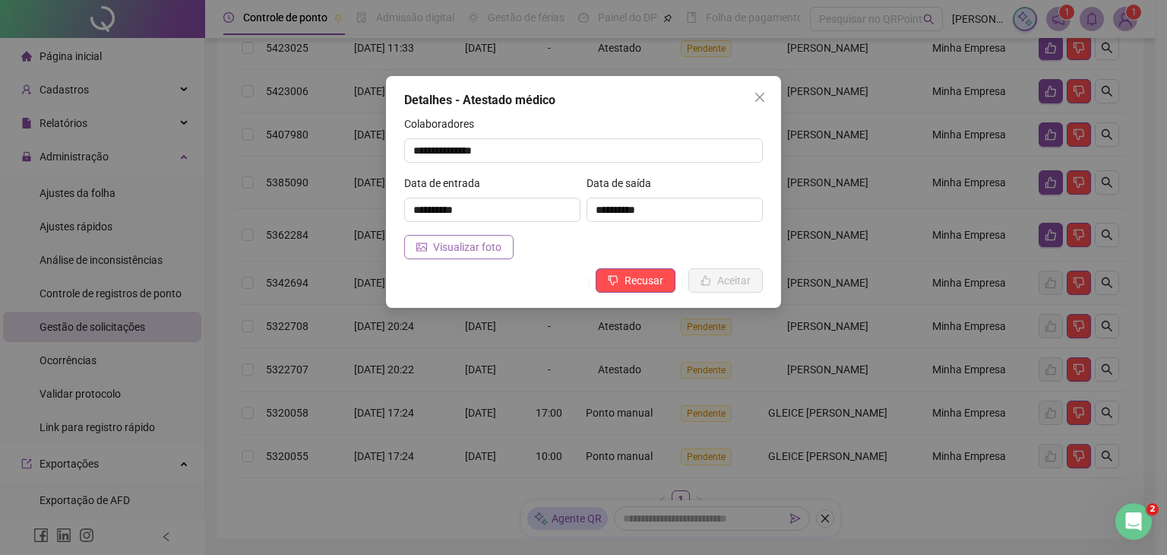
click at [453, 249] on span "Visualizar foto" at bounding box center [467, 247] width 68 height 17
click at [767, 97] on span "Close" at bounding box center [760, 97] width 24 height 12
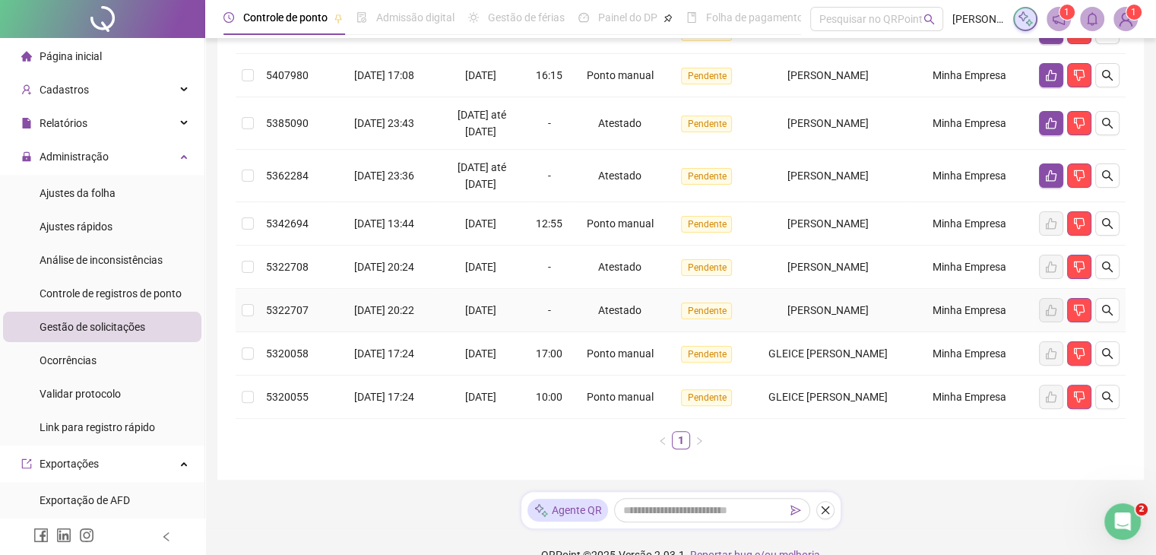
scroll to position [380, 0]
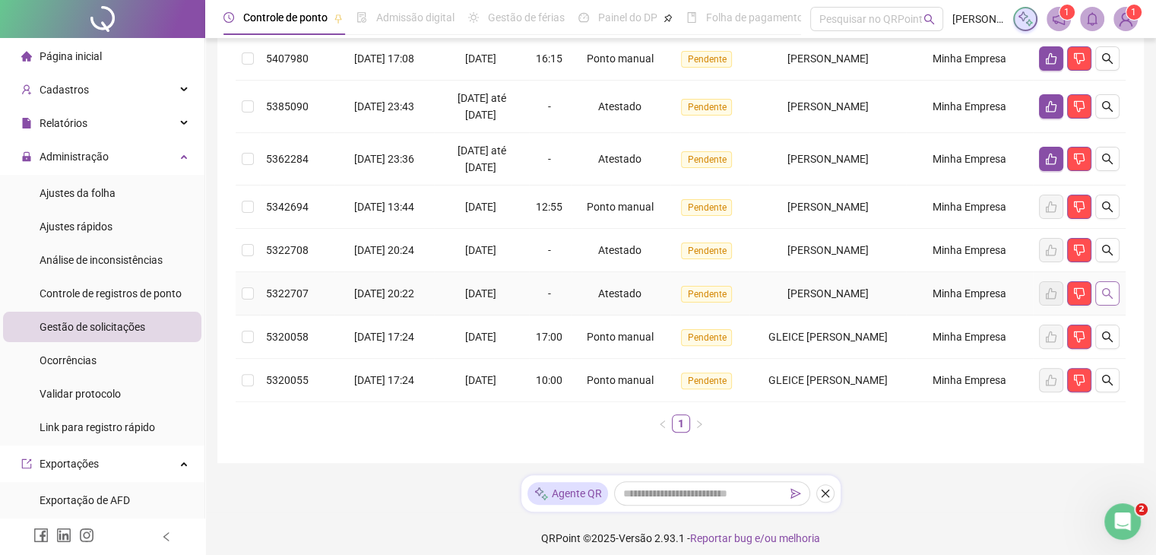
click at [1108, 289] on icon "search" at bounding box center [1107, 293] width 12 height 12
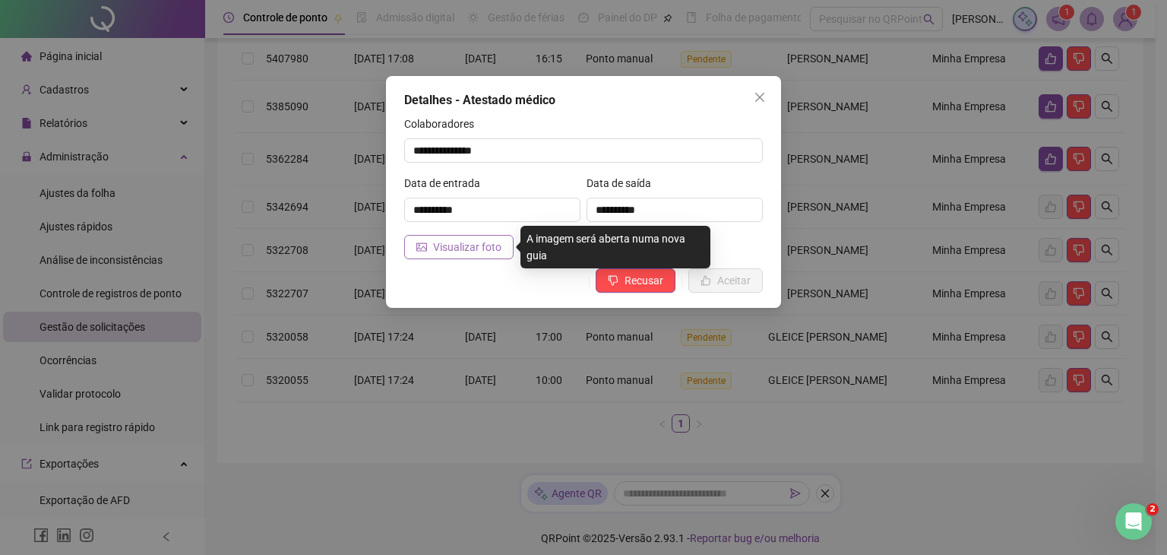
click at [443, 245] on span "Visualizar foto" at bounding box center [467, 247] width 68 height 17
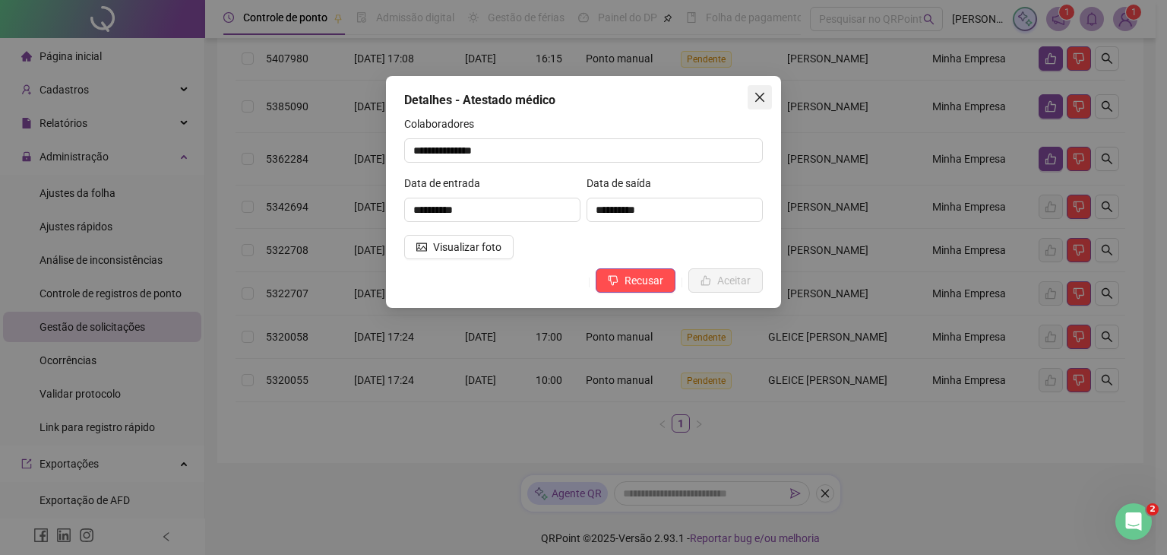
click at [759, 87] on button "Close" at bounding box center [760, 97] width 24 height 24
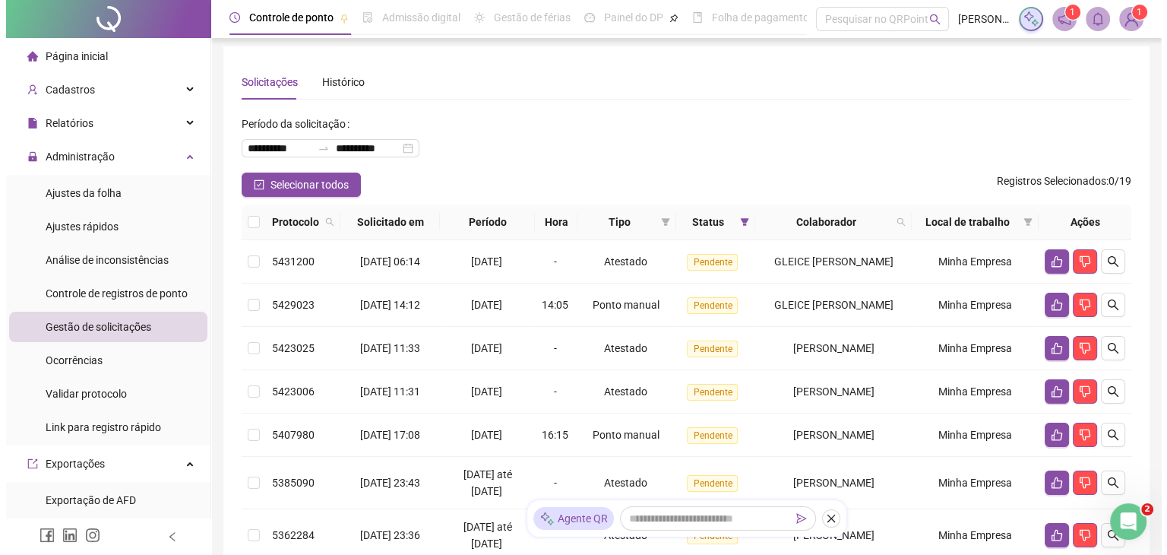
scroll to position [0, 0]
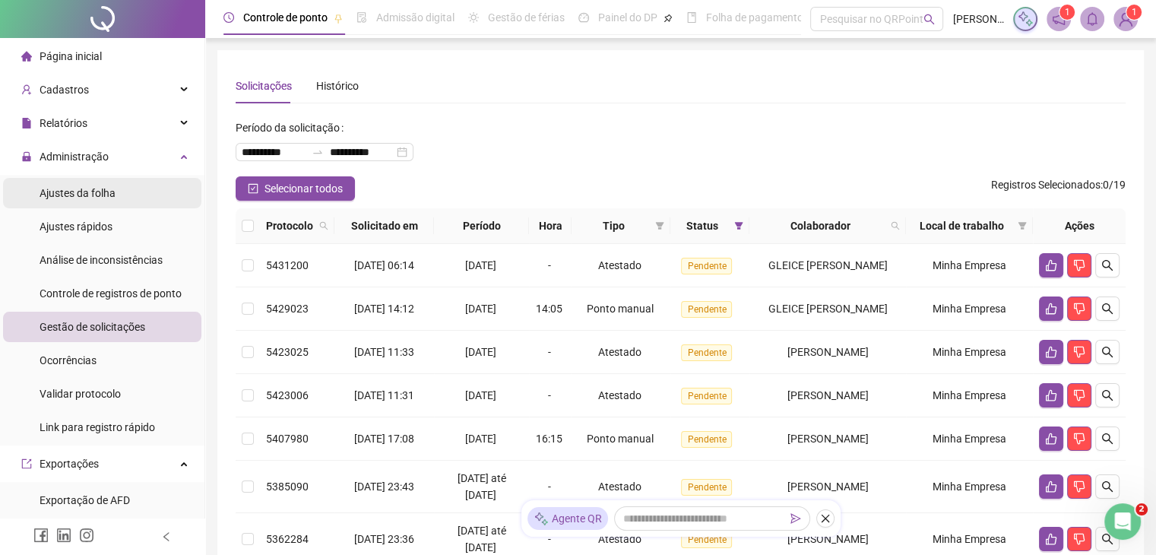
click at [109, 194] on span "Ajustes da folha" at bounding box center [78, 193] width 76 height 12
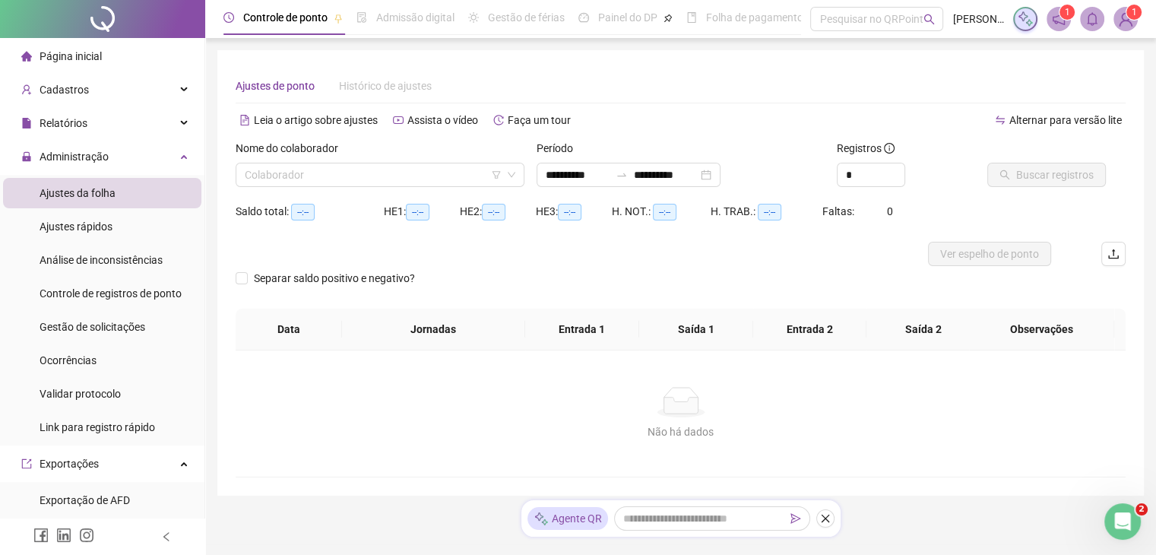
type input "**********"
click at [273, 172] on input "search" at bounding box center [373, 174] width 257 height 23
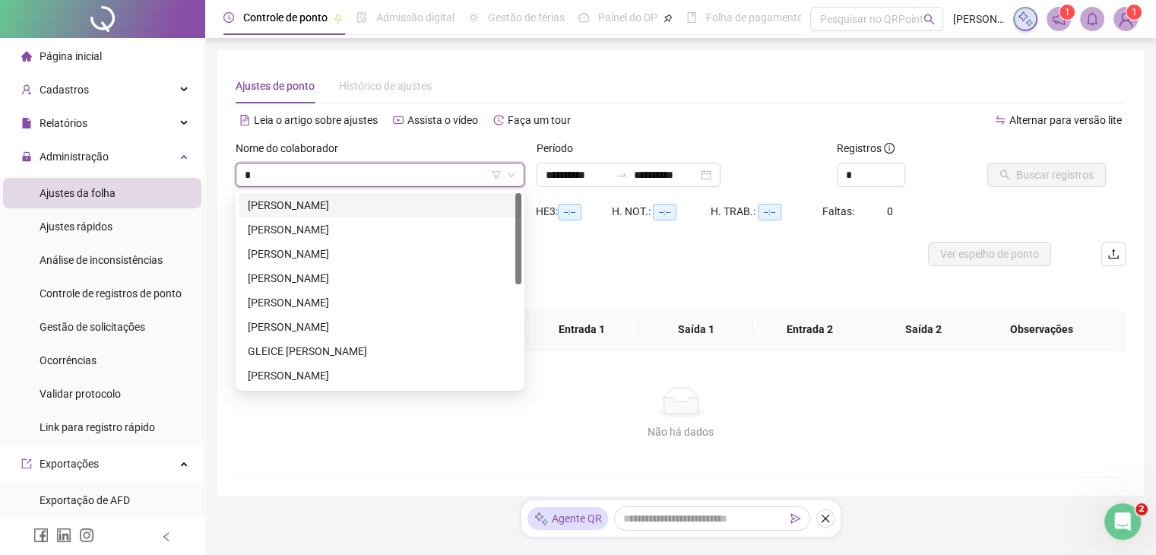
type input "**"
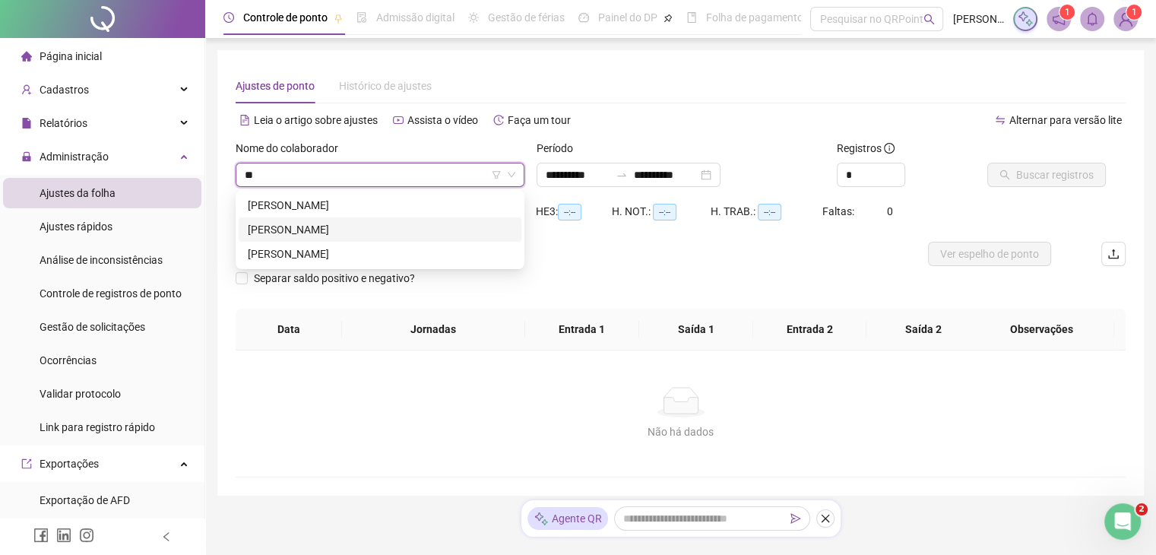
click at [298, 236] on div "[PERSON_NAME]" at bounding box center [380, 229] width 264 height 17
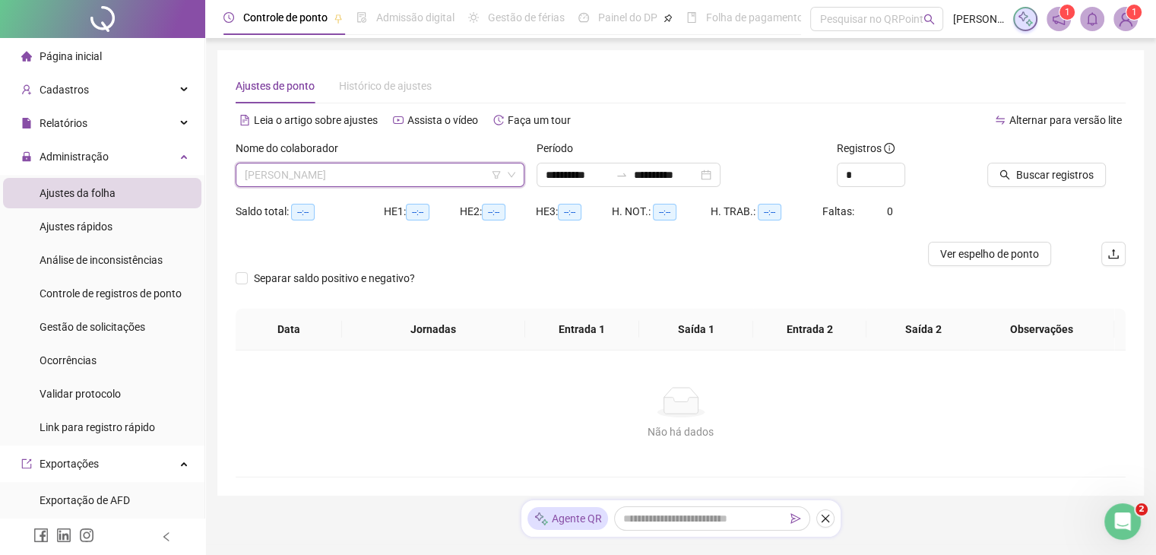
click at [333, 182] on span "[PERSON_NAME]" at bounding box center [380, 174] width 270 height 23
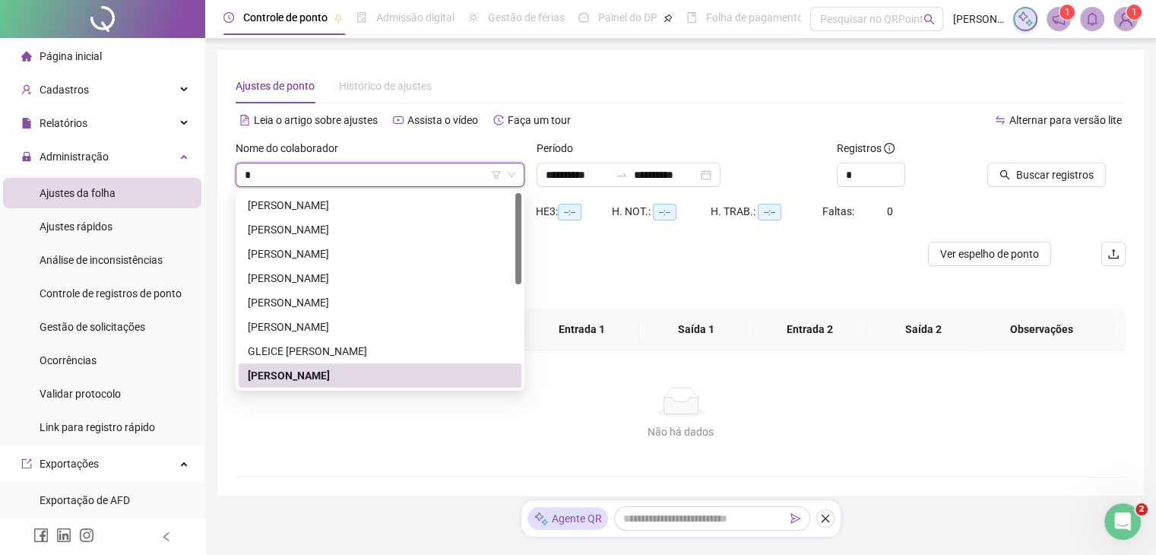
type input "**"
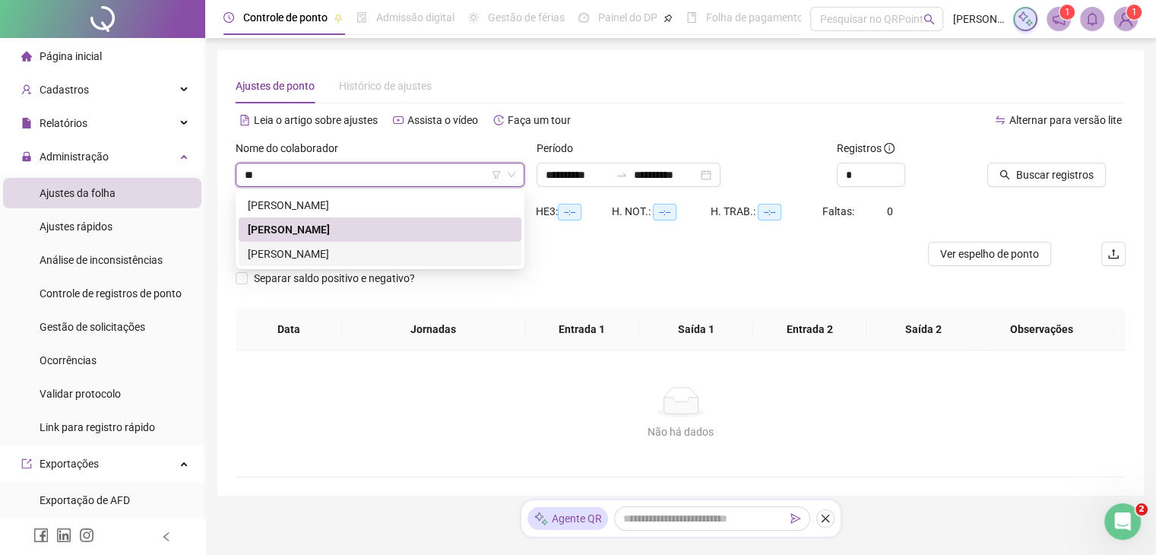
click at [342, 256] on div "[PERSON_NAME]" at bounding box center [380, 253] width 264 height 17
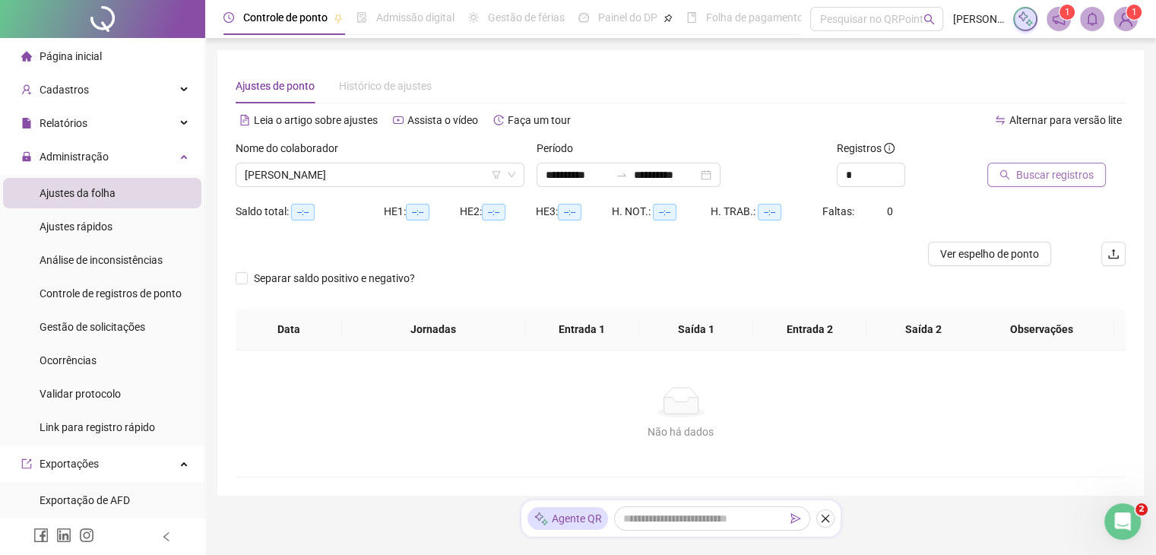
click at [1064, 183] on button "Buscar registros" at bounding box center [1046, 175] width 119 height 24
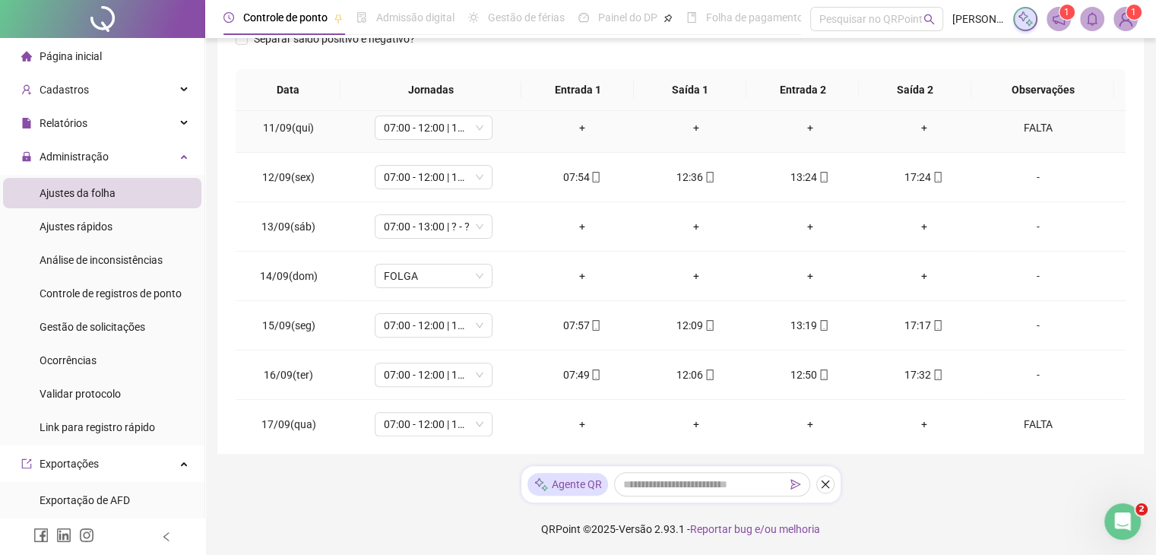
scroll to position [659, 0]
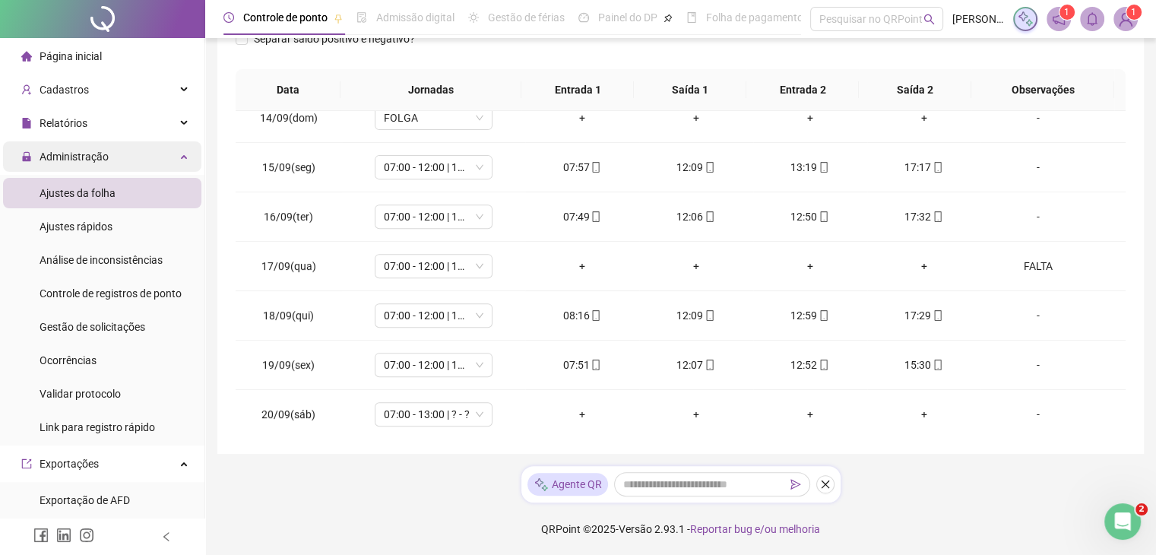
click at [85, 162] on span "Administração" at bounding box center [74, 156] width 69 height 12
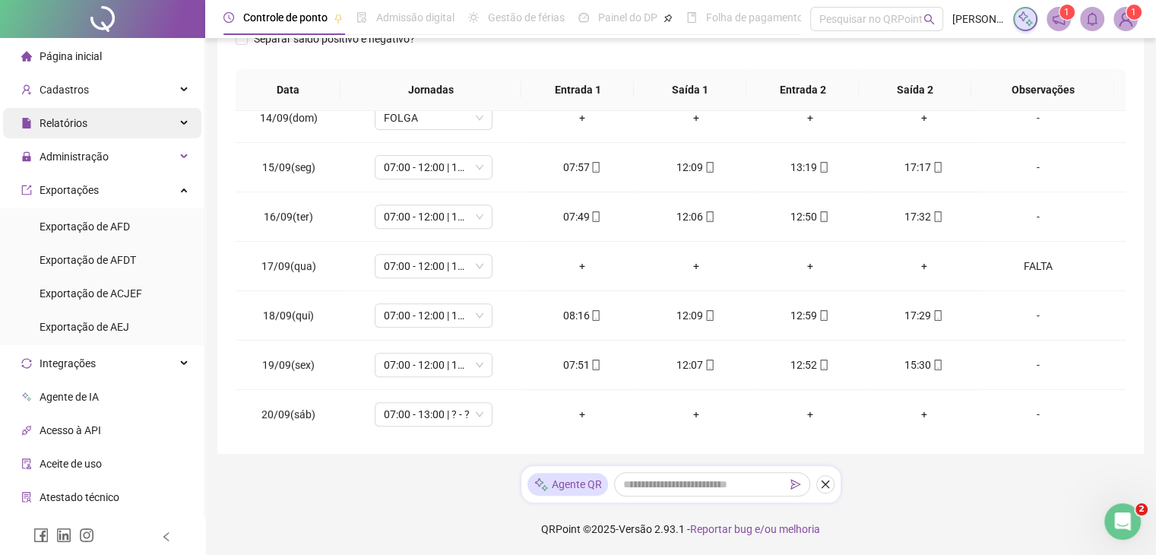
click at [122, 128] on div "Relatórios" at bounding box center [102, 123] width 198 height 30
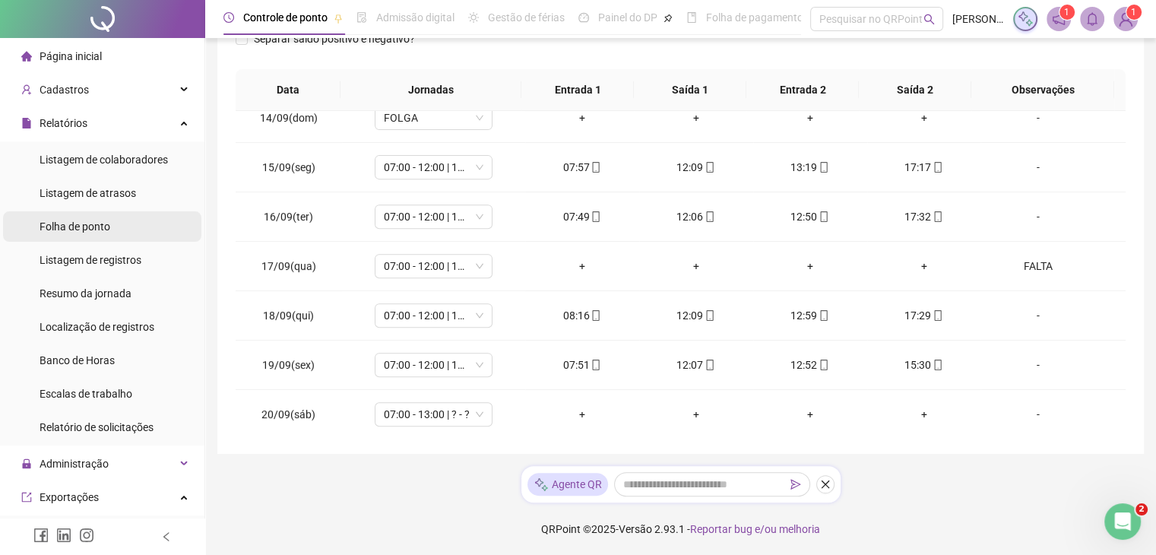
click at [117, 220] on li "Folha de ponto" at bounding box center [102, 226] width 198 height 30
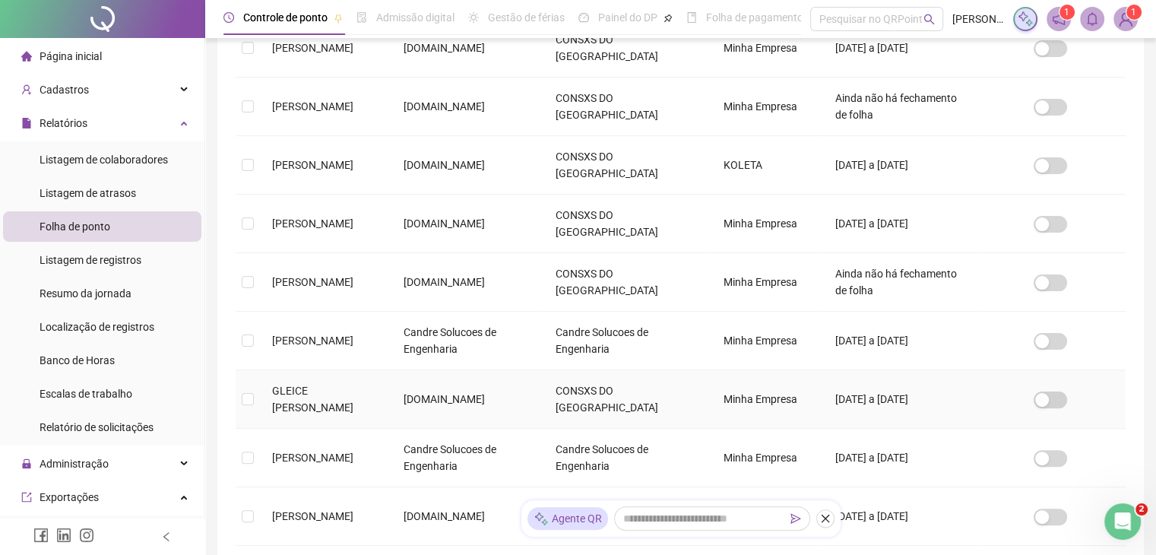
scroll to position [337, 0]
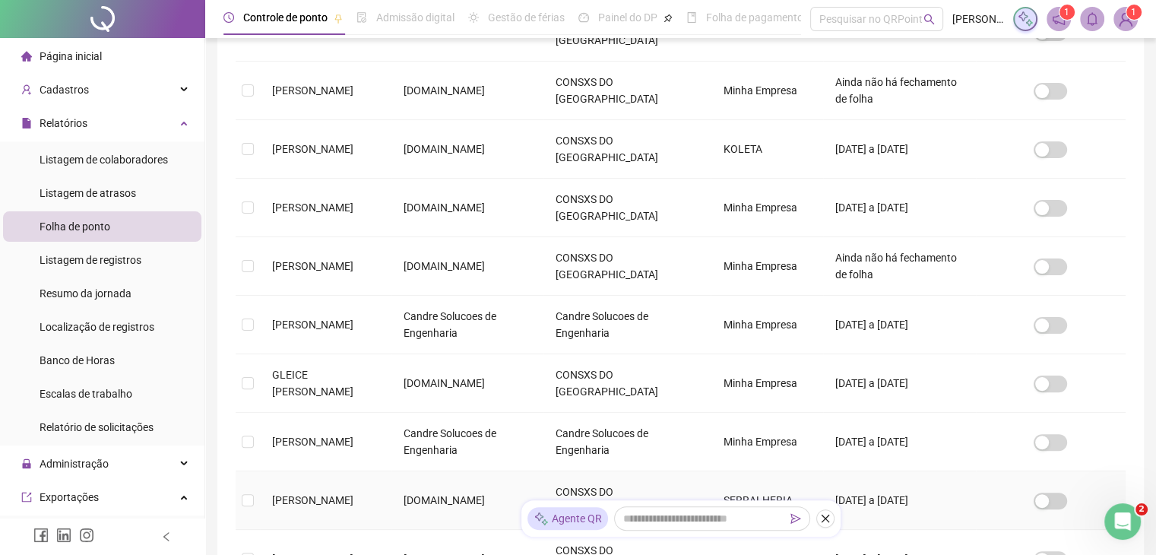
click at [254, 471] on td at bounding box center [248, 500] width 24 height 58
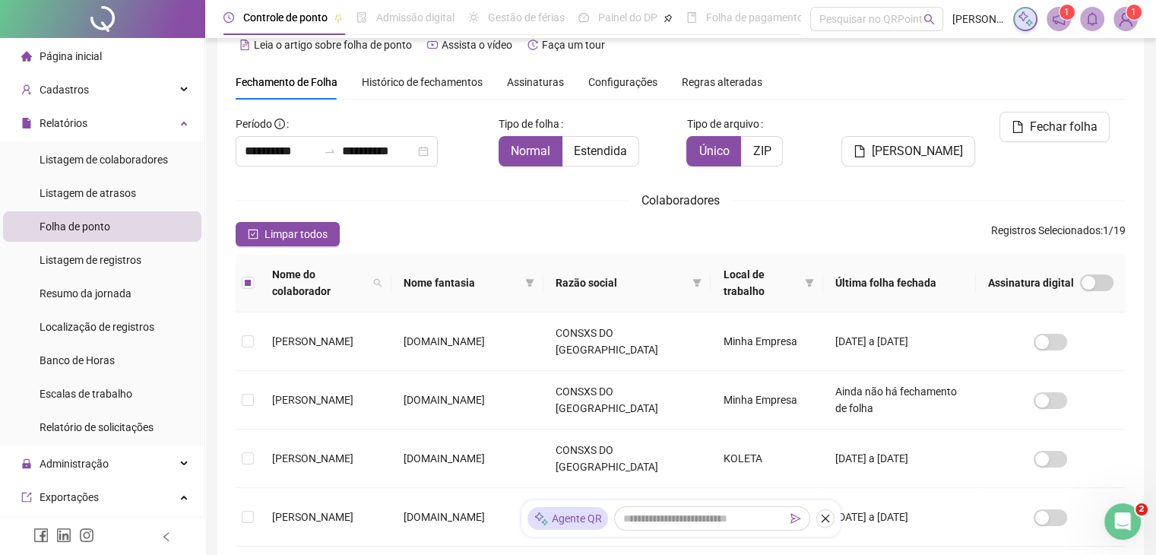
scroll to position [0, 0]
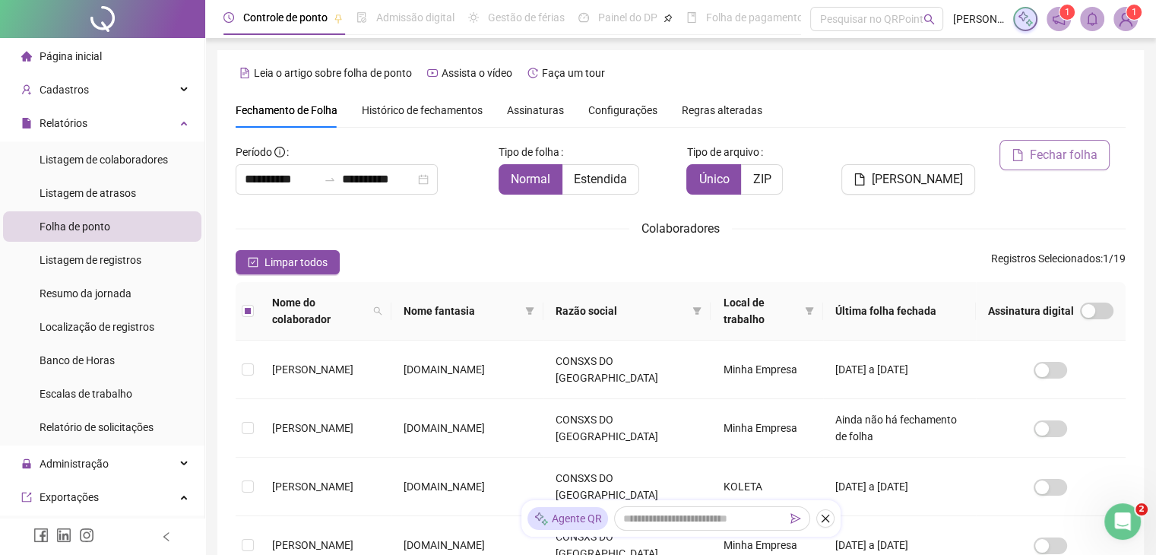
click at [1086, 160] on span "Fechar folha" at bounding box center [1063, 155] width 68 height 18
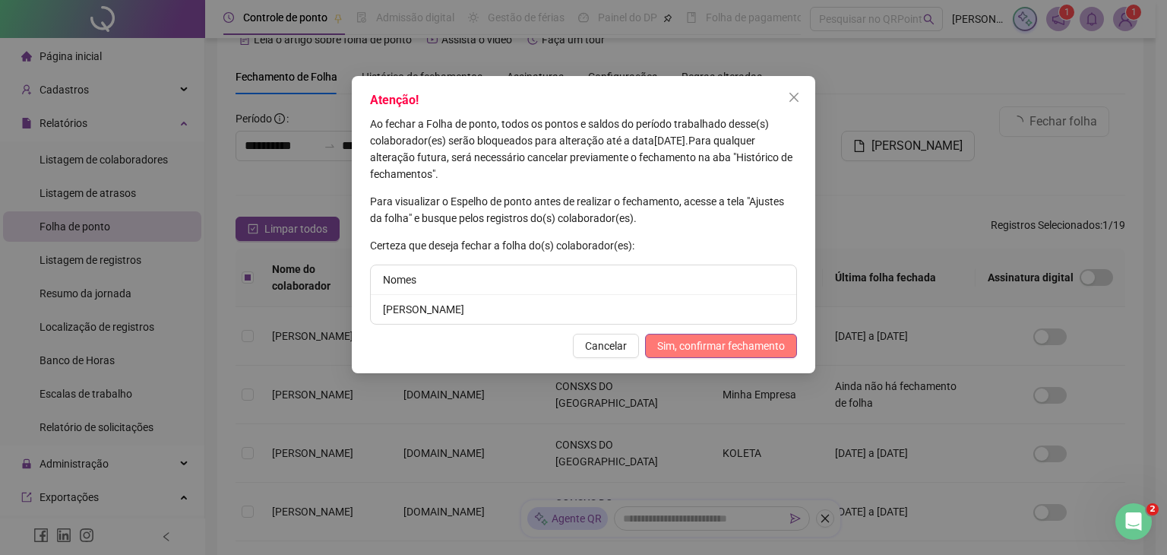
click at [775, 343] on span "Sim, confirmar fechamento" at bounding box center [721, 345] width 128 height 17
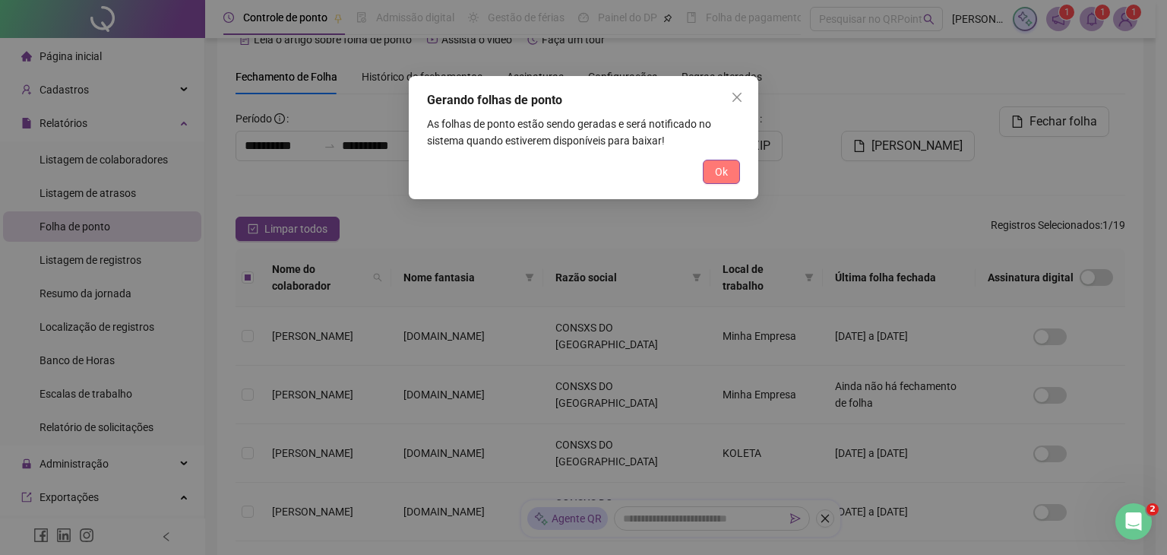
click at [717, 160] on button "Ok" at bounding box center [721, 172] width 37 height 24
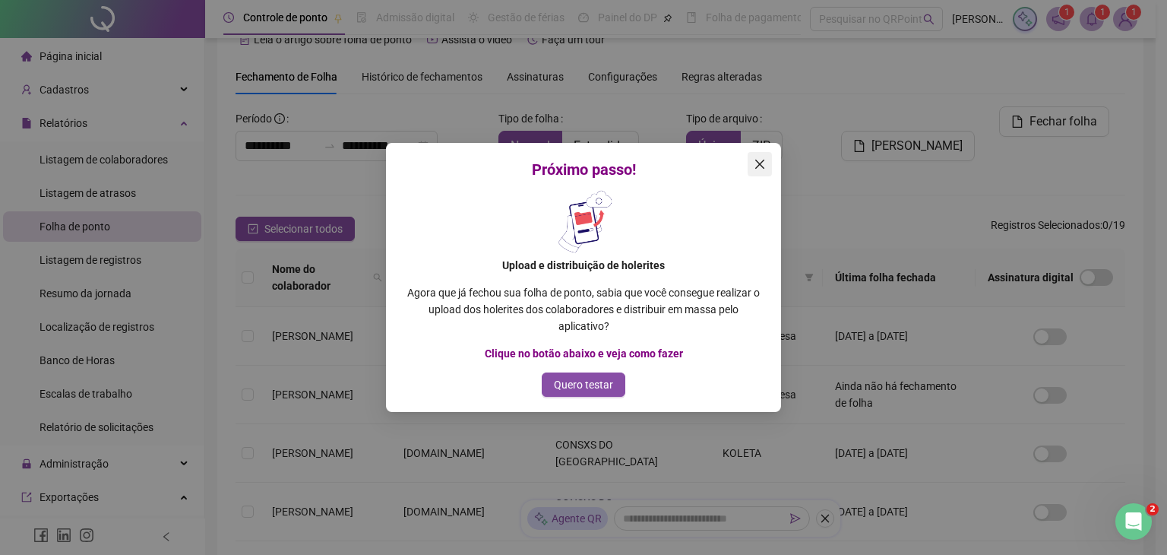
click at [766, 156] on button "Close" at bounding box center [760, 164] width 24 height 24
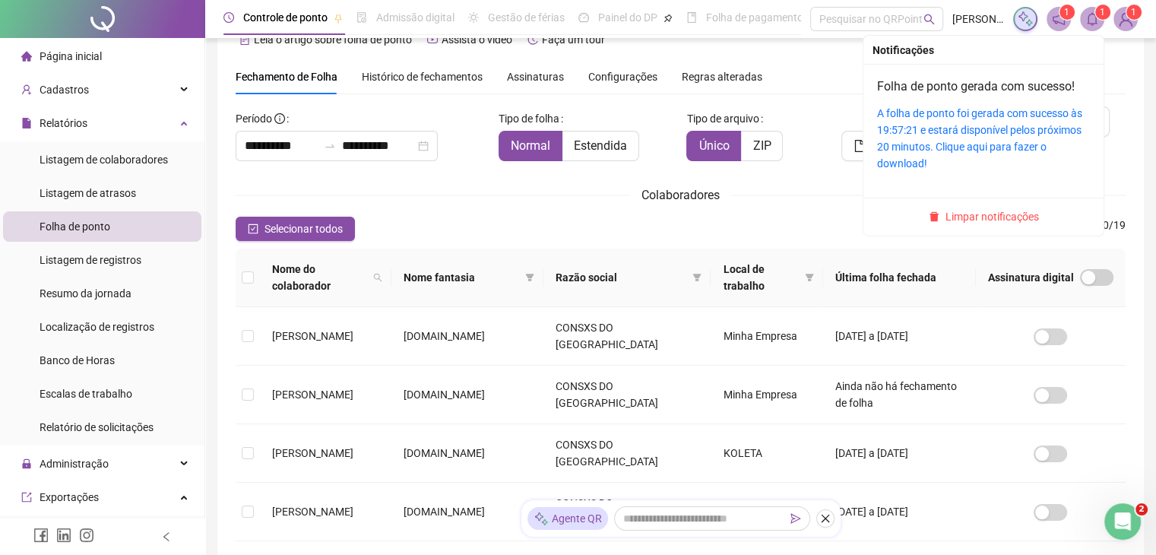
click at [1093, 19] on icon "bell" at bounding box center [1092, 19] width 14 height 14
click at [918, 160] on link "A folha de ponto foi gerada com sucesso às 19:57:21 e estará disponível pelos p…" at bounding box center [979, 138] width 205 height 62
